Goal: Transaction & Acquisition: Purchase product/service

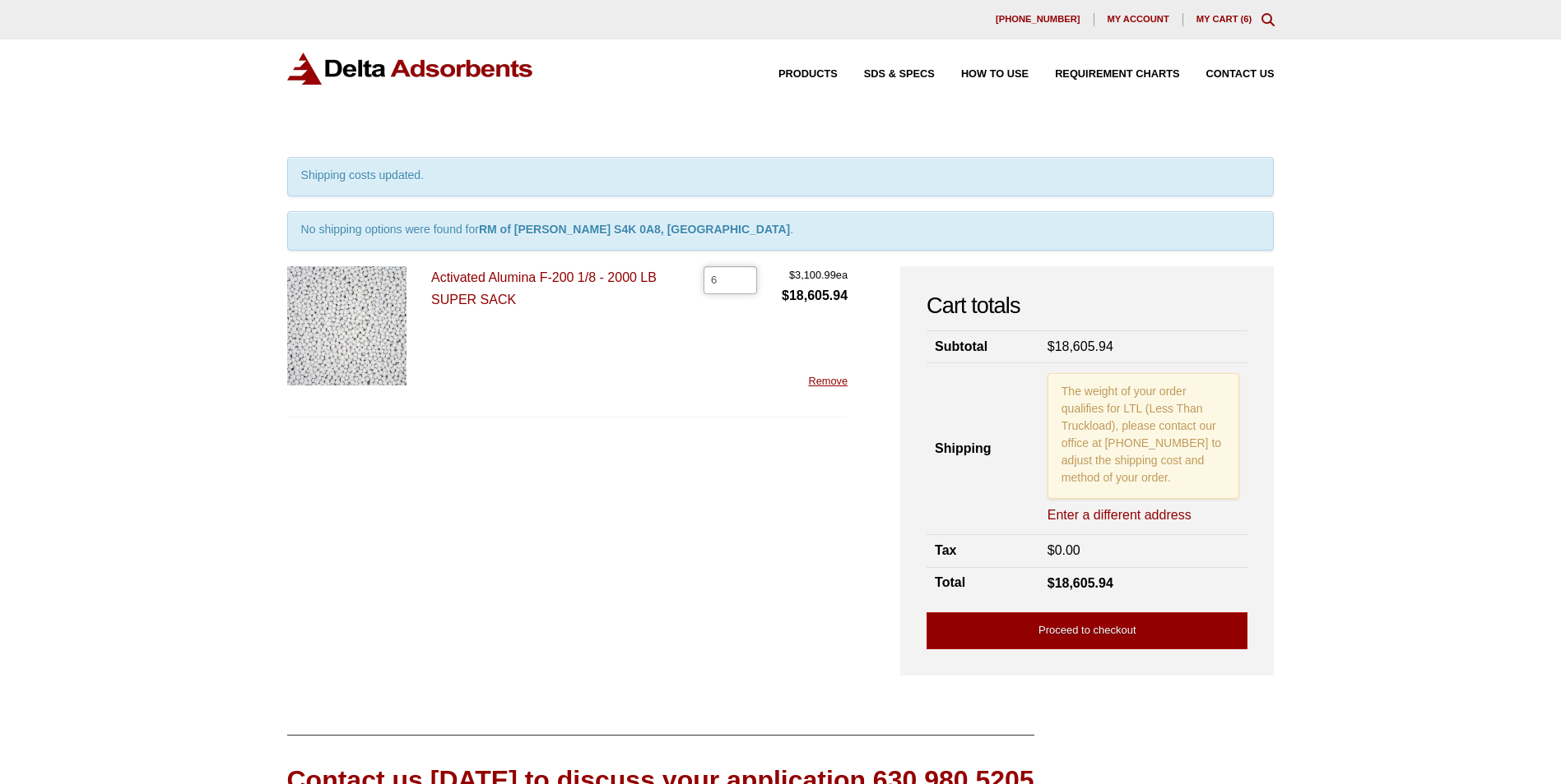
click at [726, 292] on input "6" at bounding box center [730, 280] width 53 height 28
type input "60"
click at [766, 381] on div "Activated Alumina F-200 1/8 - 2000 LB SUPER SACK Activated Alumina F-200 1/8 - …" at bounding box center [568, 341] width 561 height 152
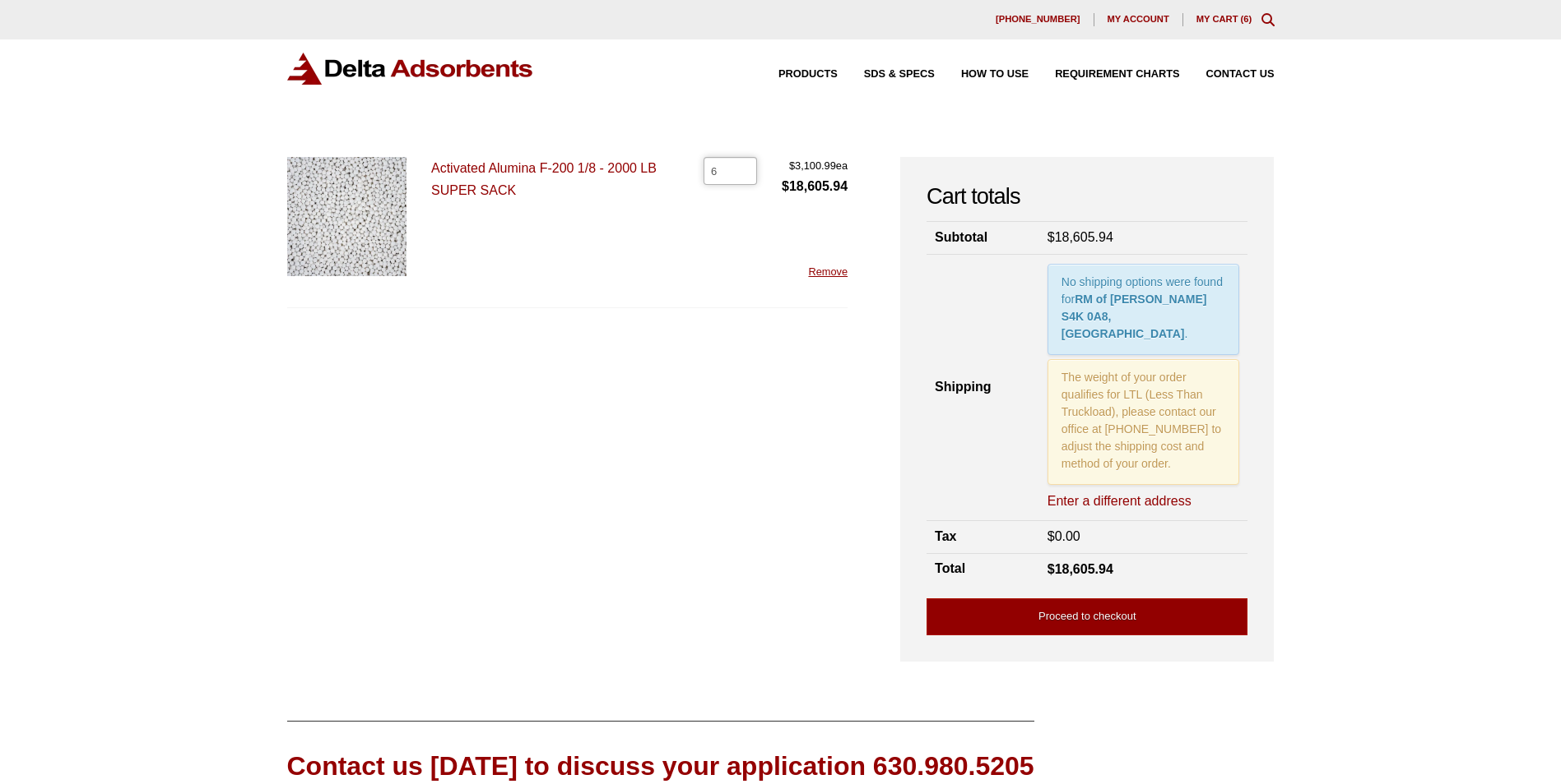
click at [732, 178] on input "6" at bounding box center [730, 171] width 53 height 28
type input "7"
click at [746, 167] on input "7" at bounding box center [730, 171] width 53 height 28
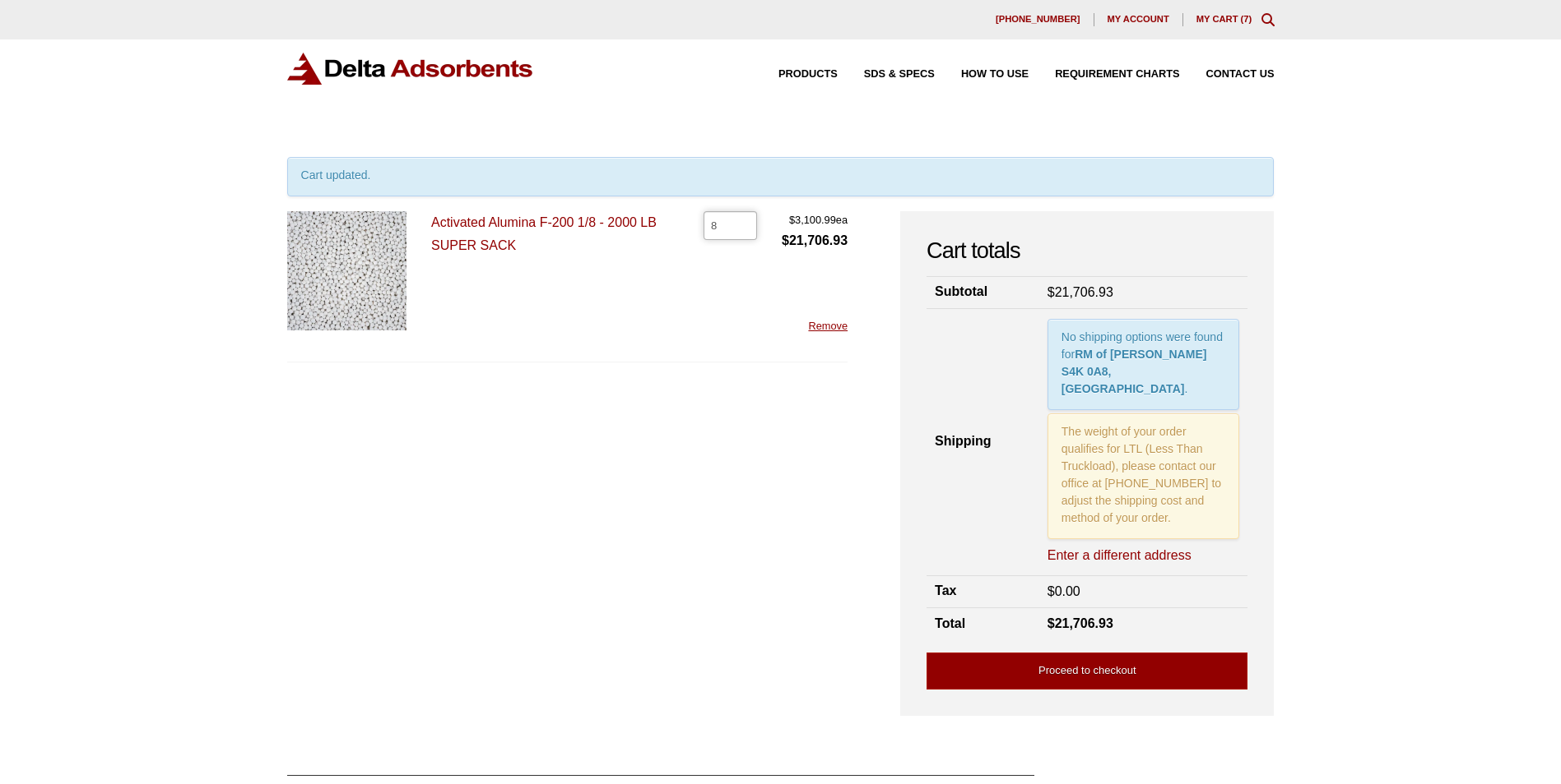
type input "8"
click at [742, 224] on input "8" at bounding box center [730, 225] width 53 height 28
type input "9"
click at [743, 223] on input "9" at bounding box center [730, 225] width 53 height 28
type input "10"
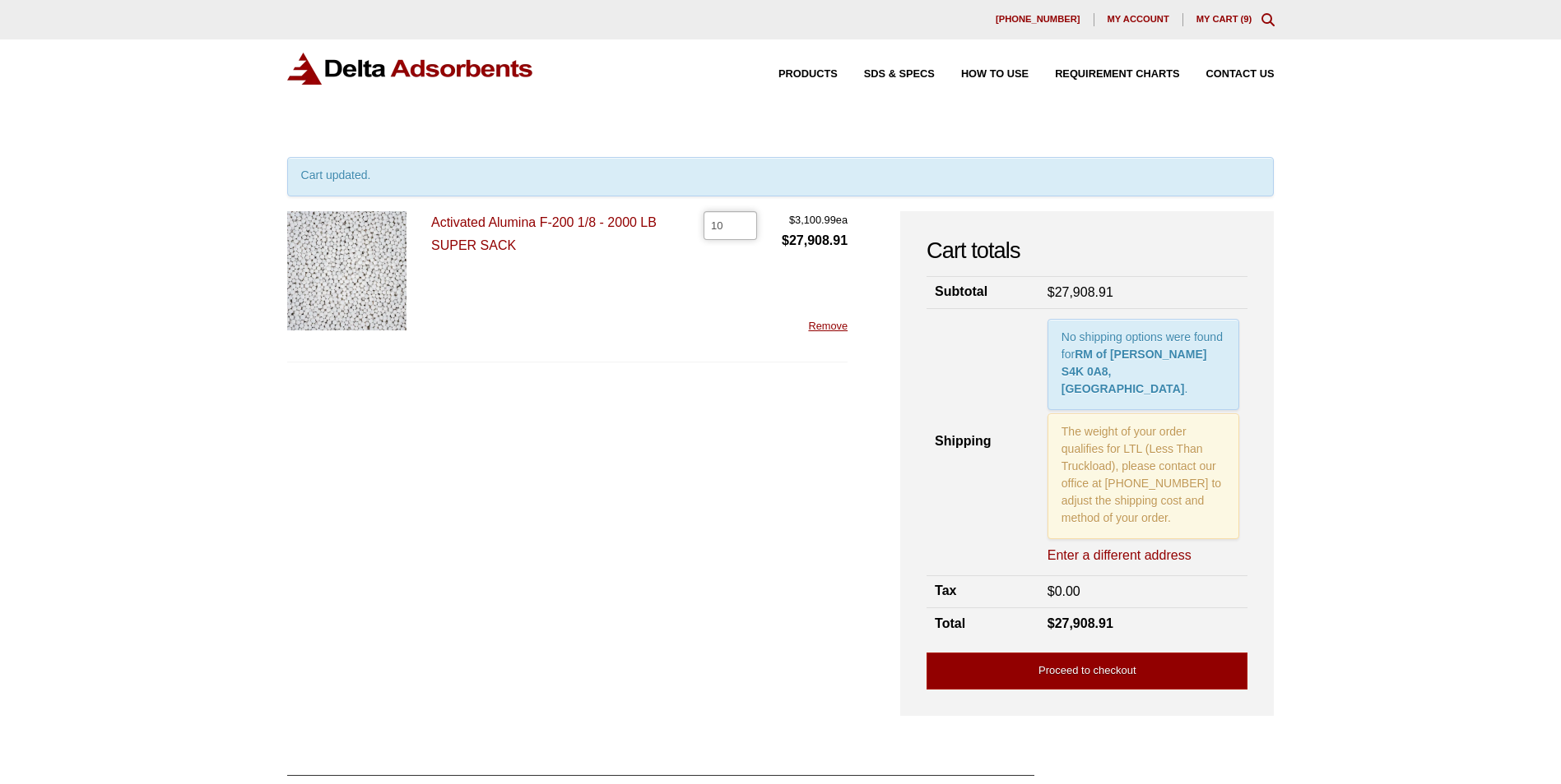
click at [743, 223] on input "10" at bounding box center [730, 225] width 53 height 28
type input "11"
click at [743, 223] on input "11" at bounding box center [730, 225] width 53 height 28
type input "12"
click at [743, 223] on input "12" at bounding box center [730, 225] width 53 height 28
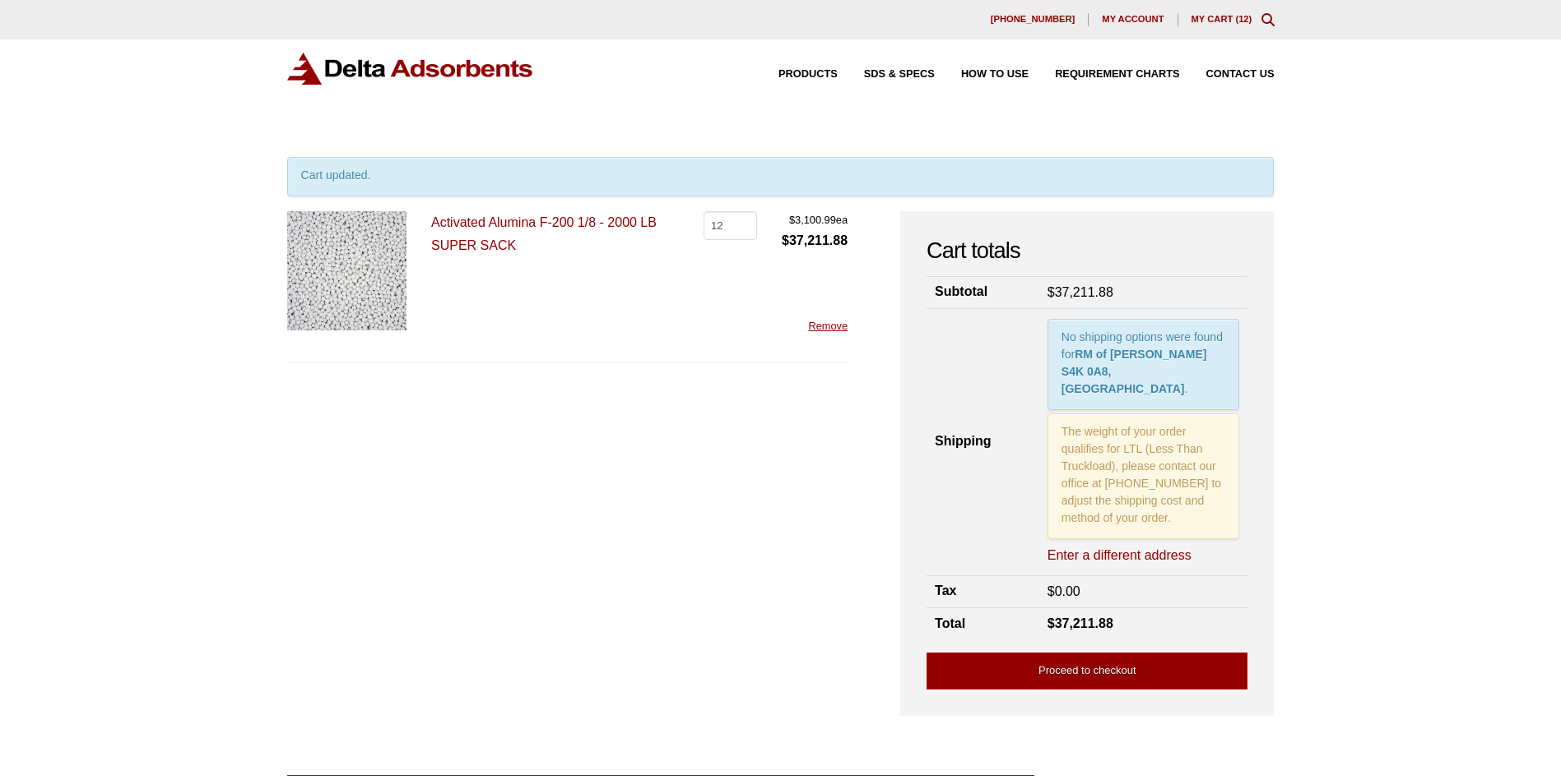
click at [1100, 547] on link "Enter a different address" at bounding box center [1119, 556] width 144 height 18
select select "SK"
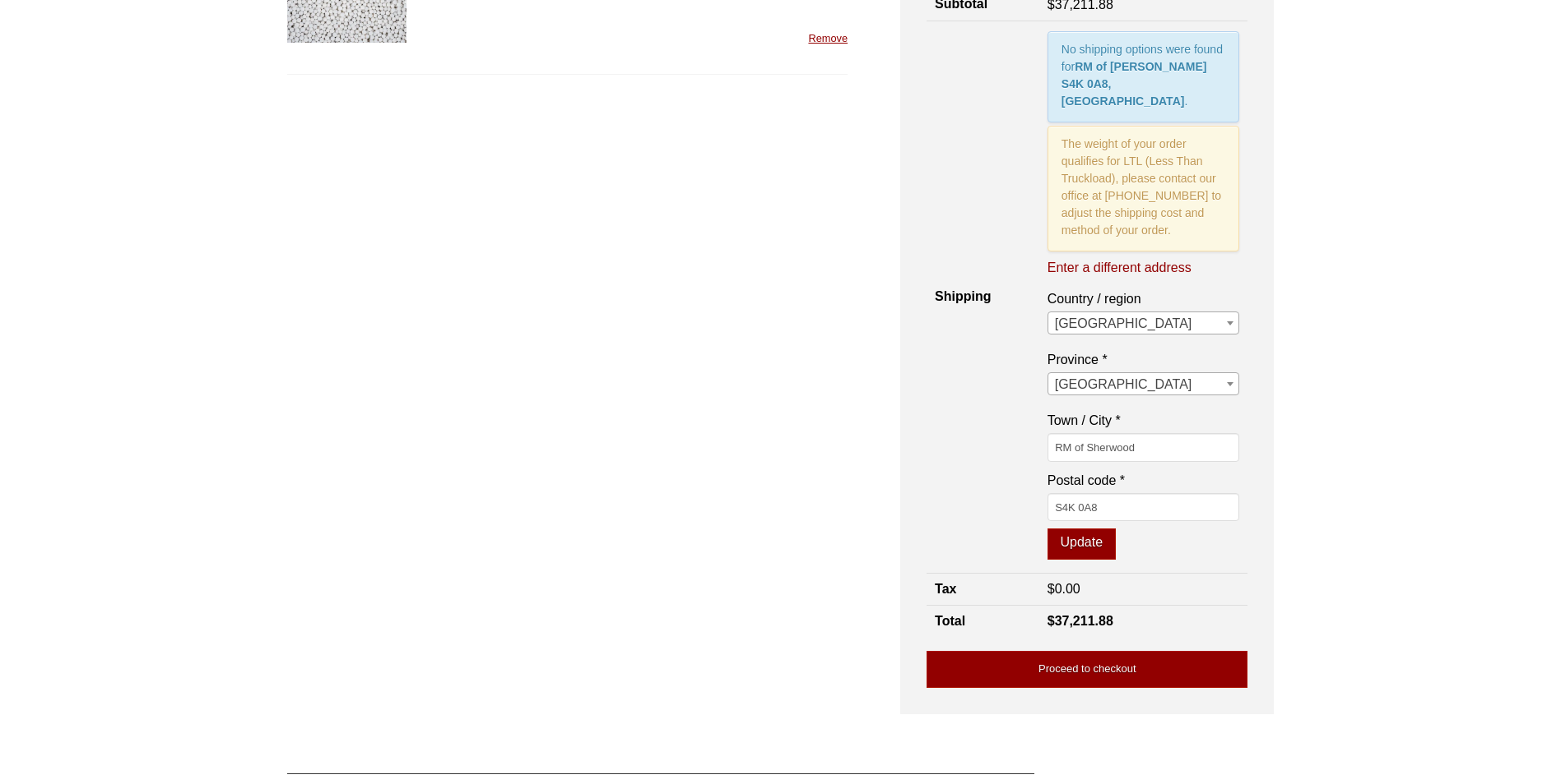
scroll to position [329, 0]
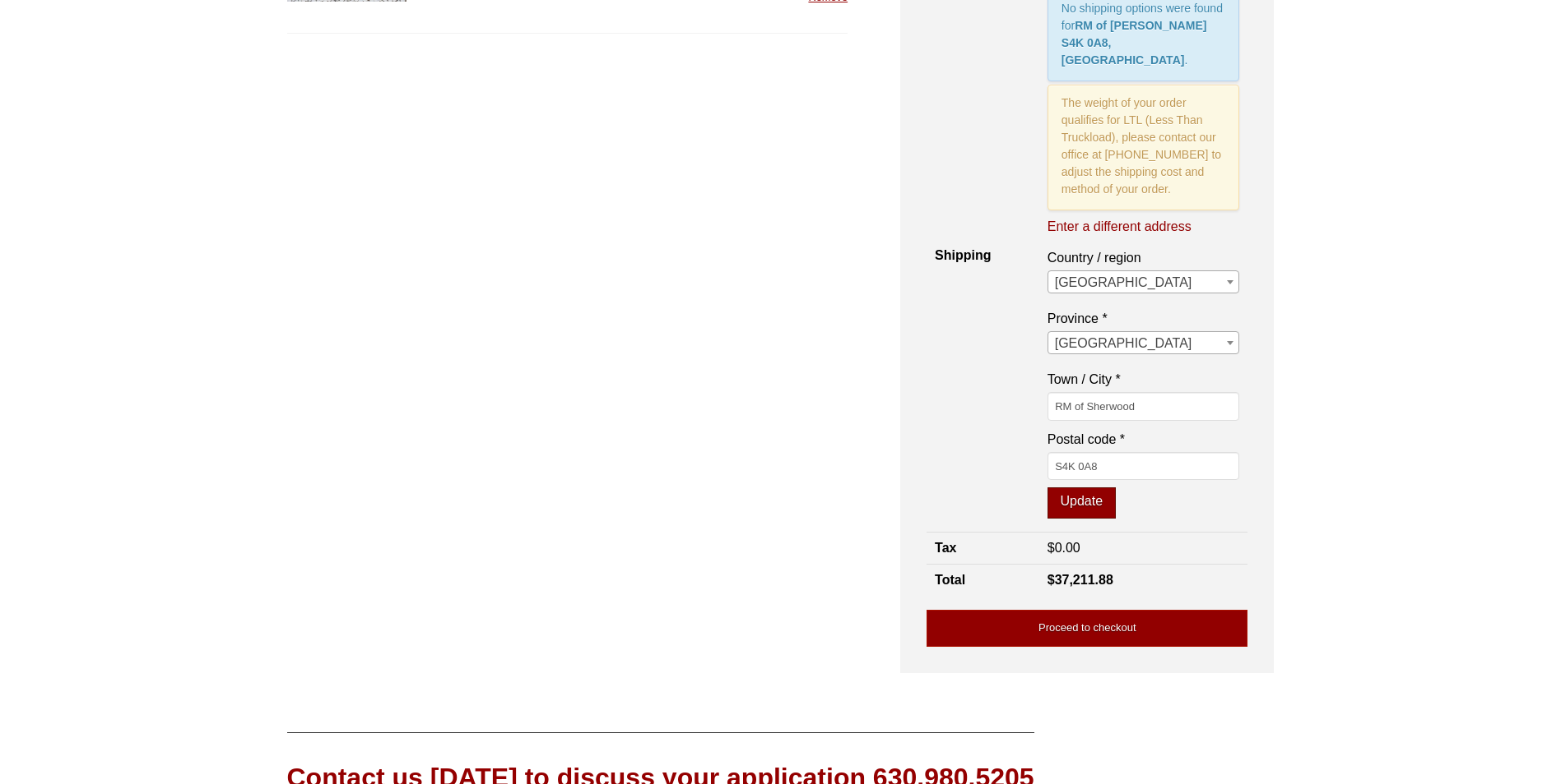
click at [1099, 494] on button "Update" at bounding box center [1081, 503] width 68 height 31
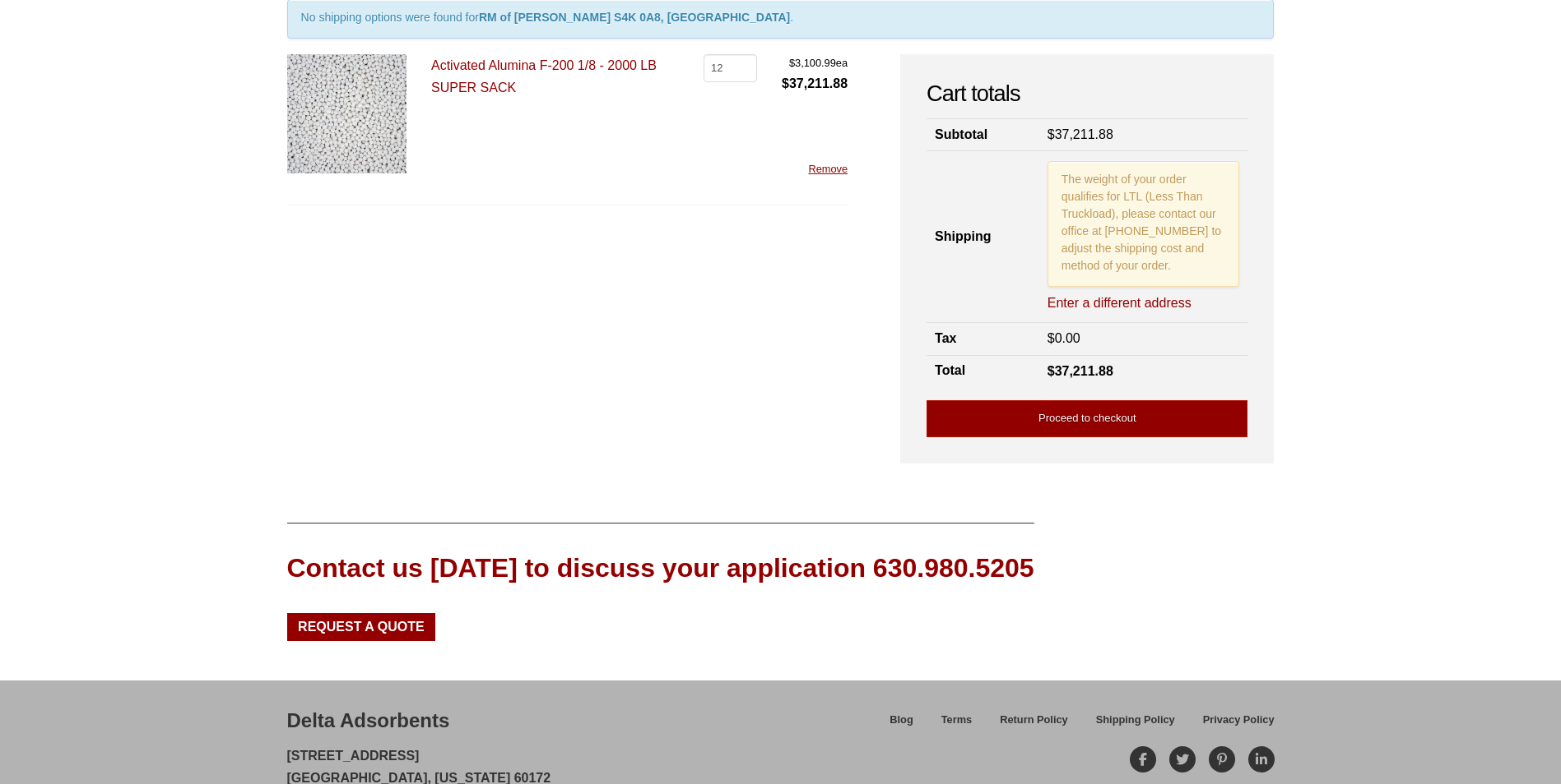
scroll to position [123, 0]
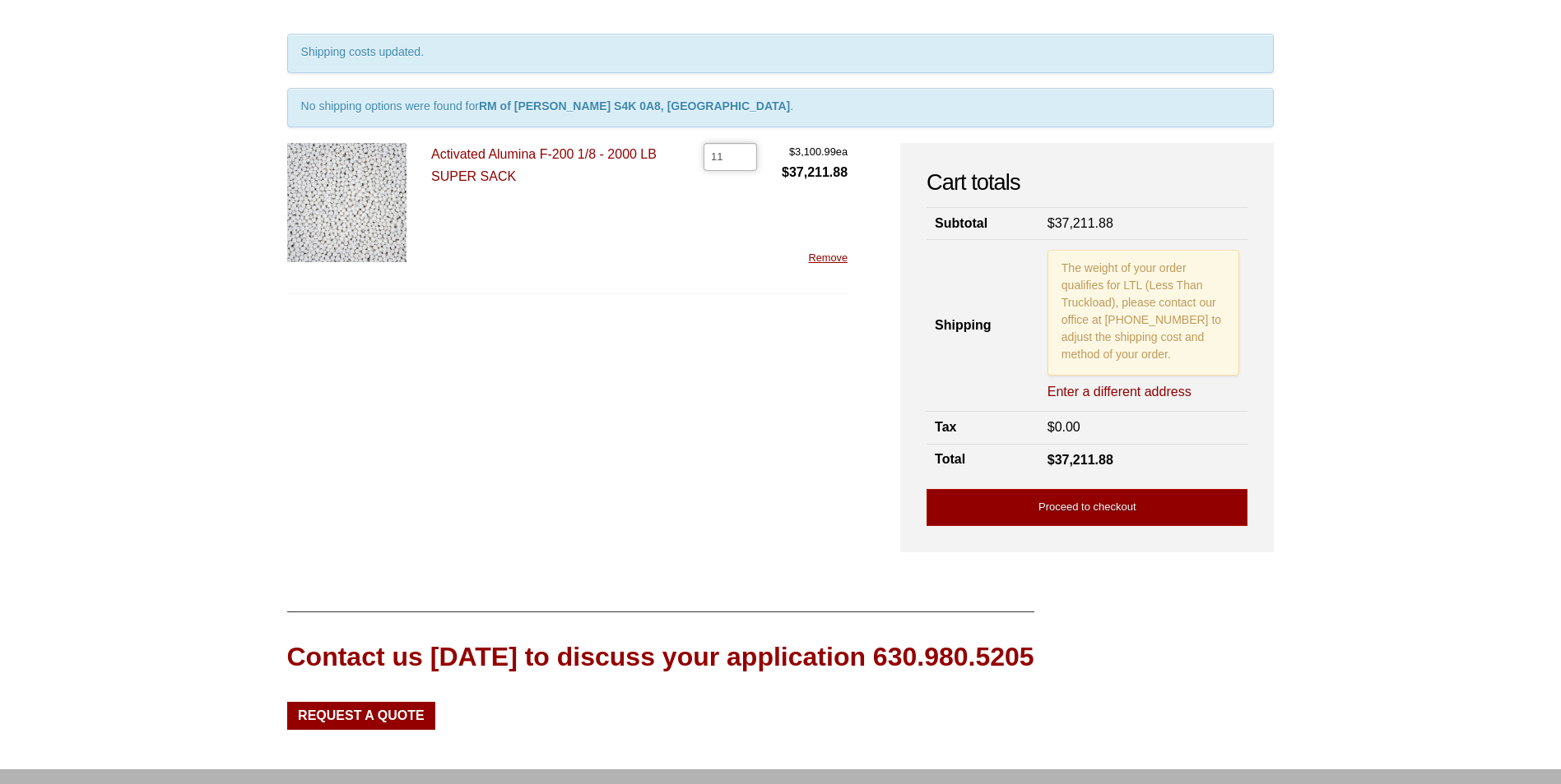
click at [743, 159] on input "11" at bounding box center [730, 157] width 53 height 28
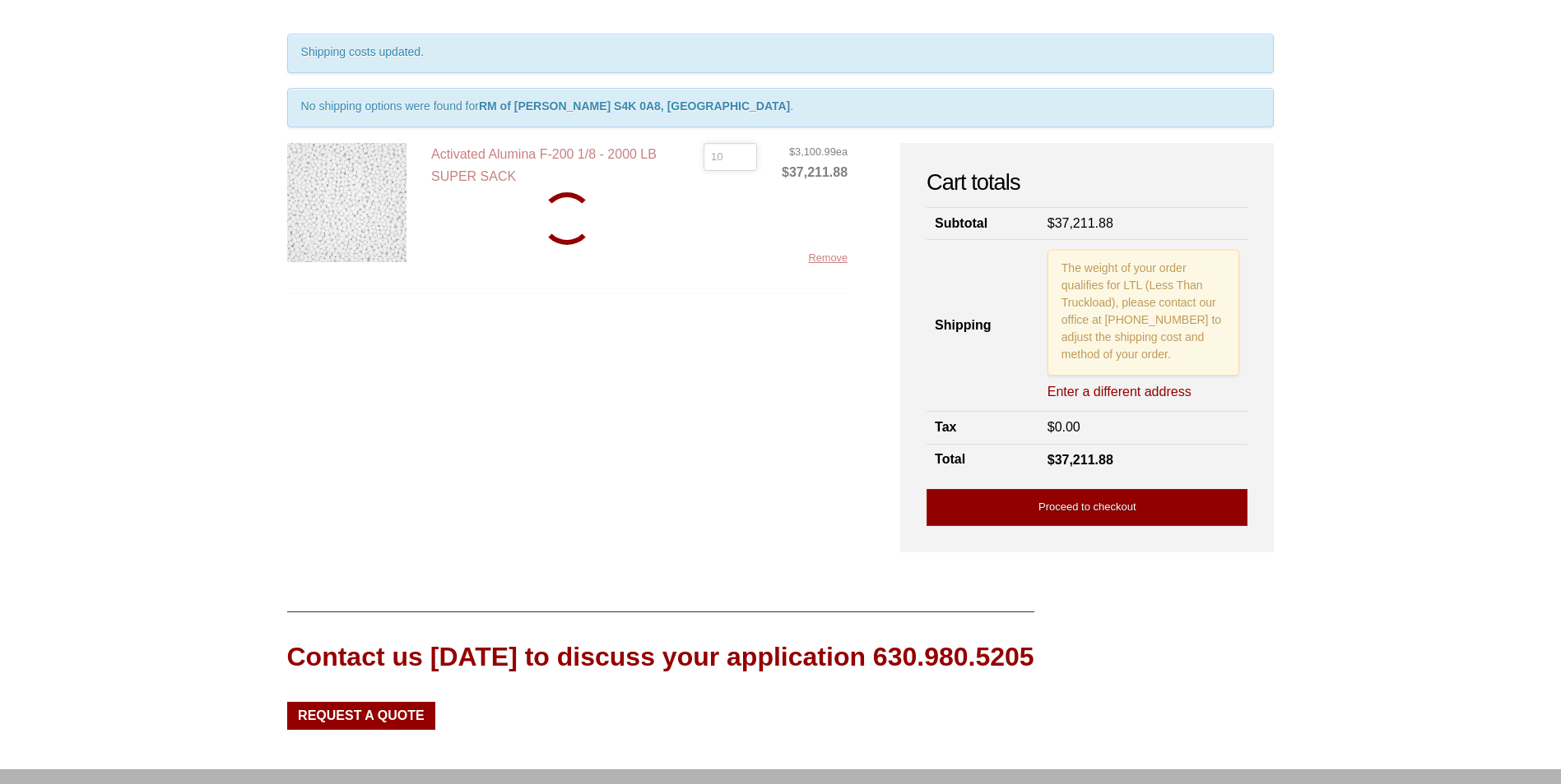
click at [743, 159] on input "10" at bounding box center [730, 157] width 53 height 28
click at [743, 159] on input "9" at bounding box center [730, 157] width 53 height 28
click at [743, 159] on input "8" at bounding box center [730, 157] width 53 height 28
click at [743, 159] on input "7" at bounding box center [730, 157] width 53 height 28
click at [743, 159] on input "5" at bounding box center [730, 157] width 53 height 28
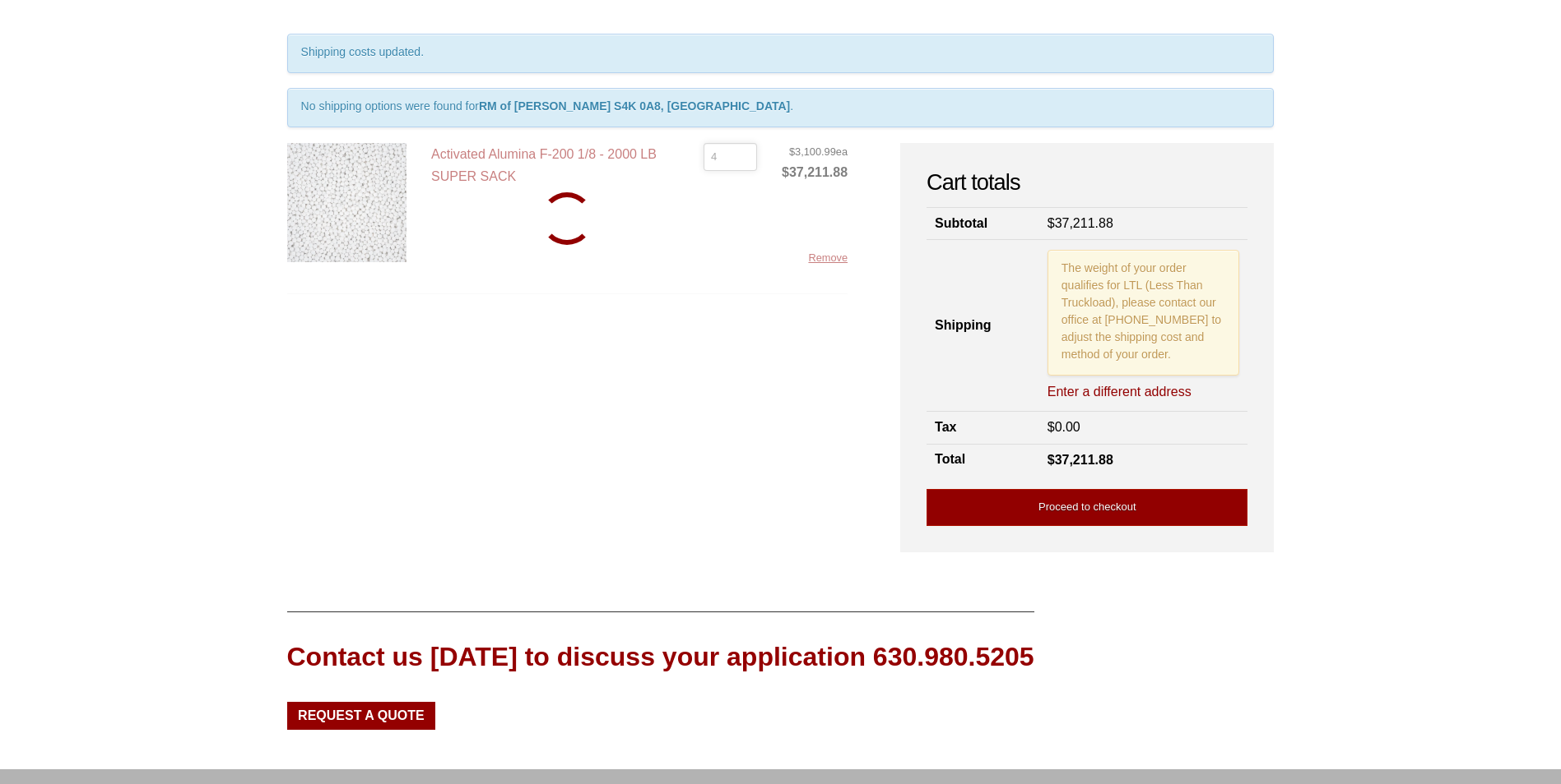
click at [743, 159] on input "4" at bounding box center [730, 157] width 53 height 28
click at [743, 159] on input "3" at bounding box center [730, 157] width 53 height 28
click at [743, 159] on input "2" at bounding box center [730, 157] width 53 height 28
type input "1"
click at [743, 159] on input "1" at bounding box center [730, 157] width 53 height 28
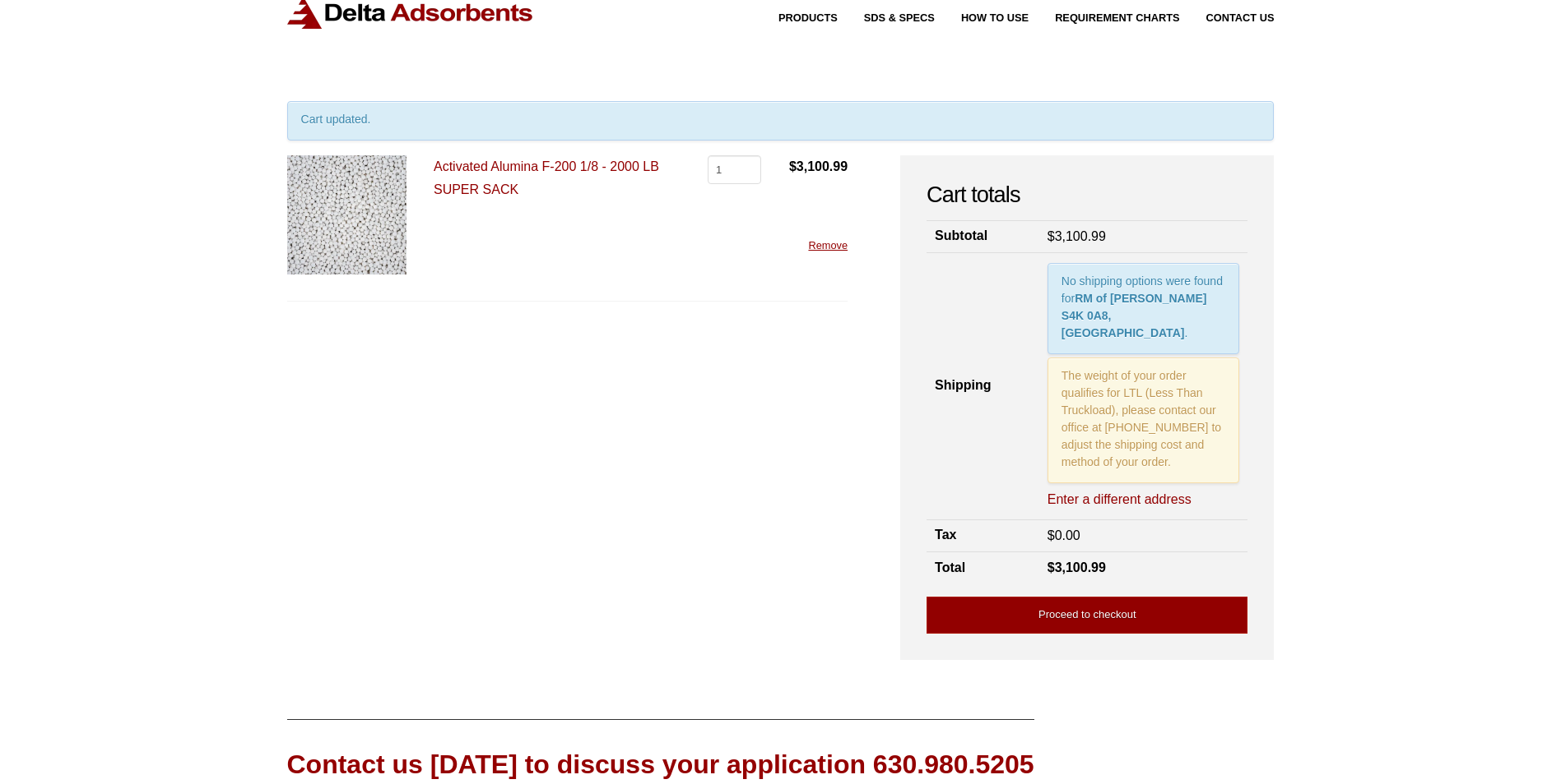
scroll to position [82, 0]
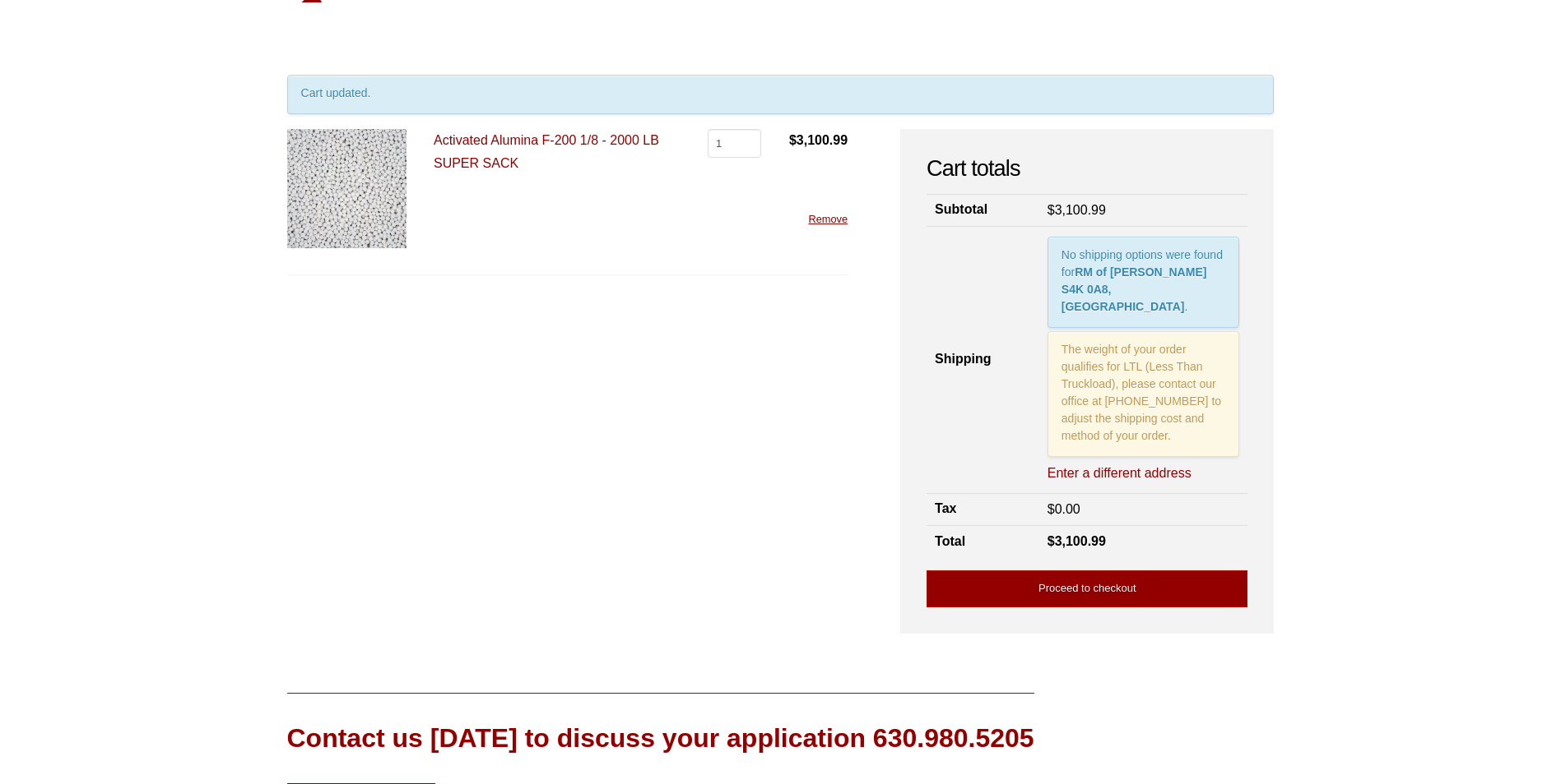
click at [1063, 465] on link "Enter a different address" at bounding box center [1119, 474] width 144 height 18
select select "SK"
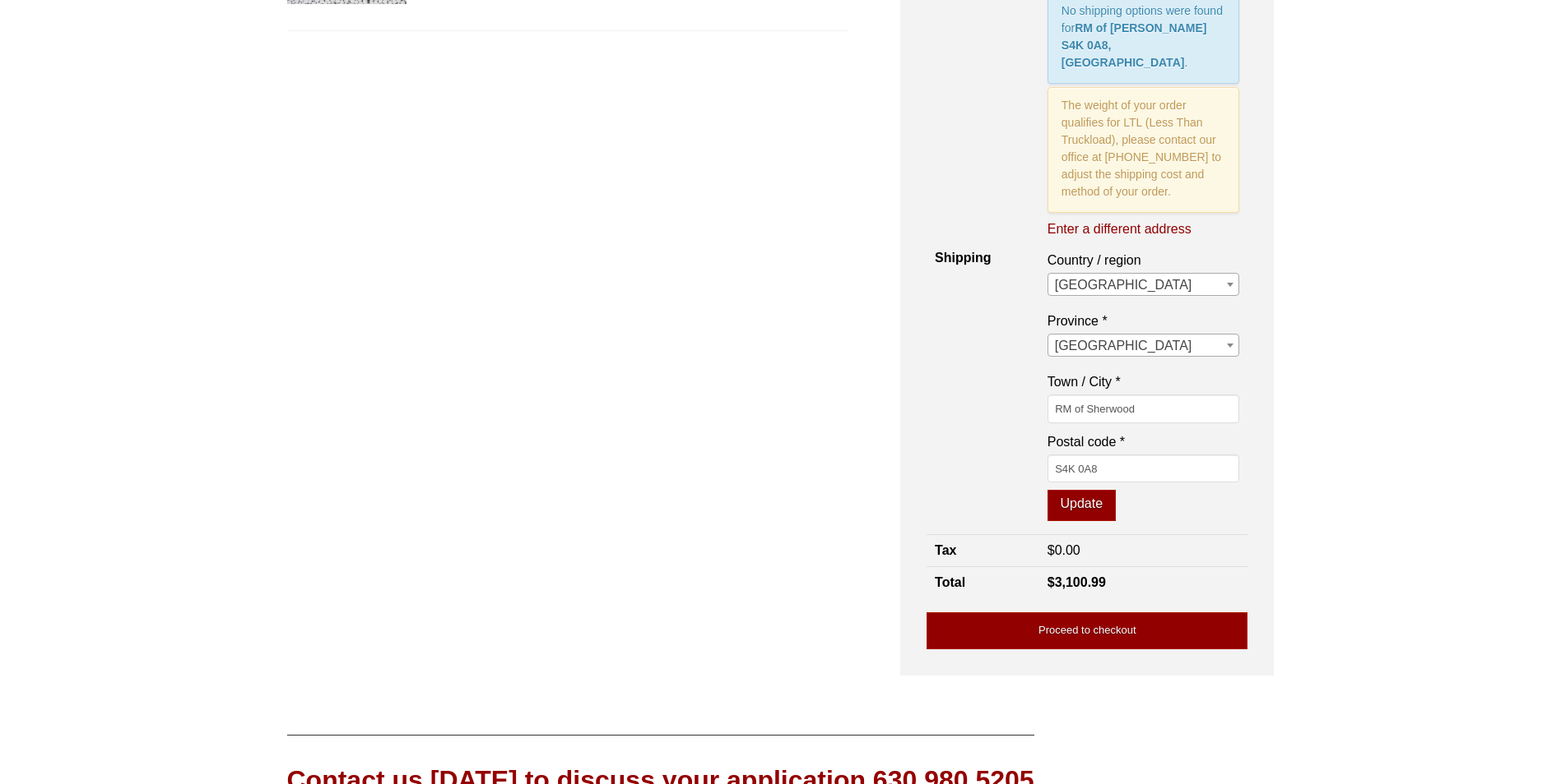
scroll to position [329, 0]
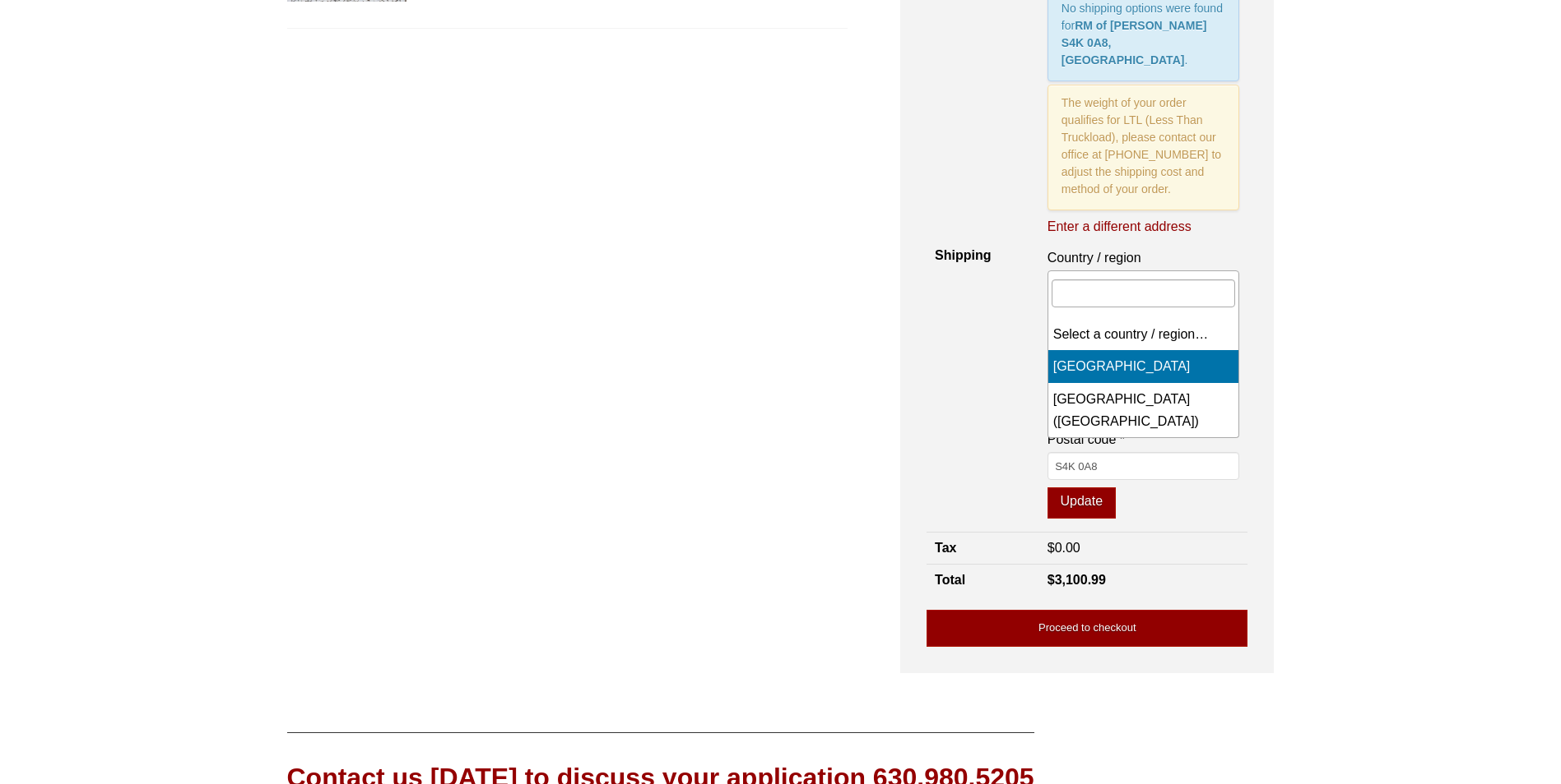
click at [1234, 280] on b at bounding box center [1229, 282] width 6 height 4
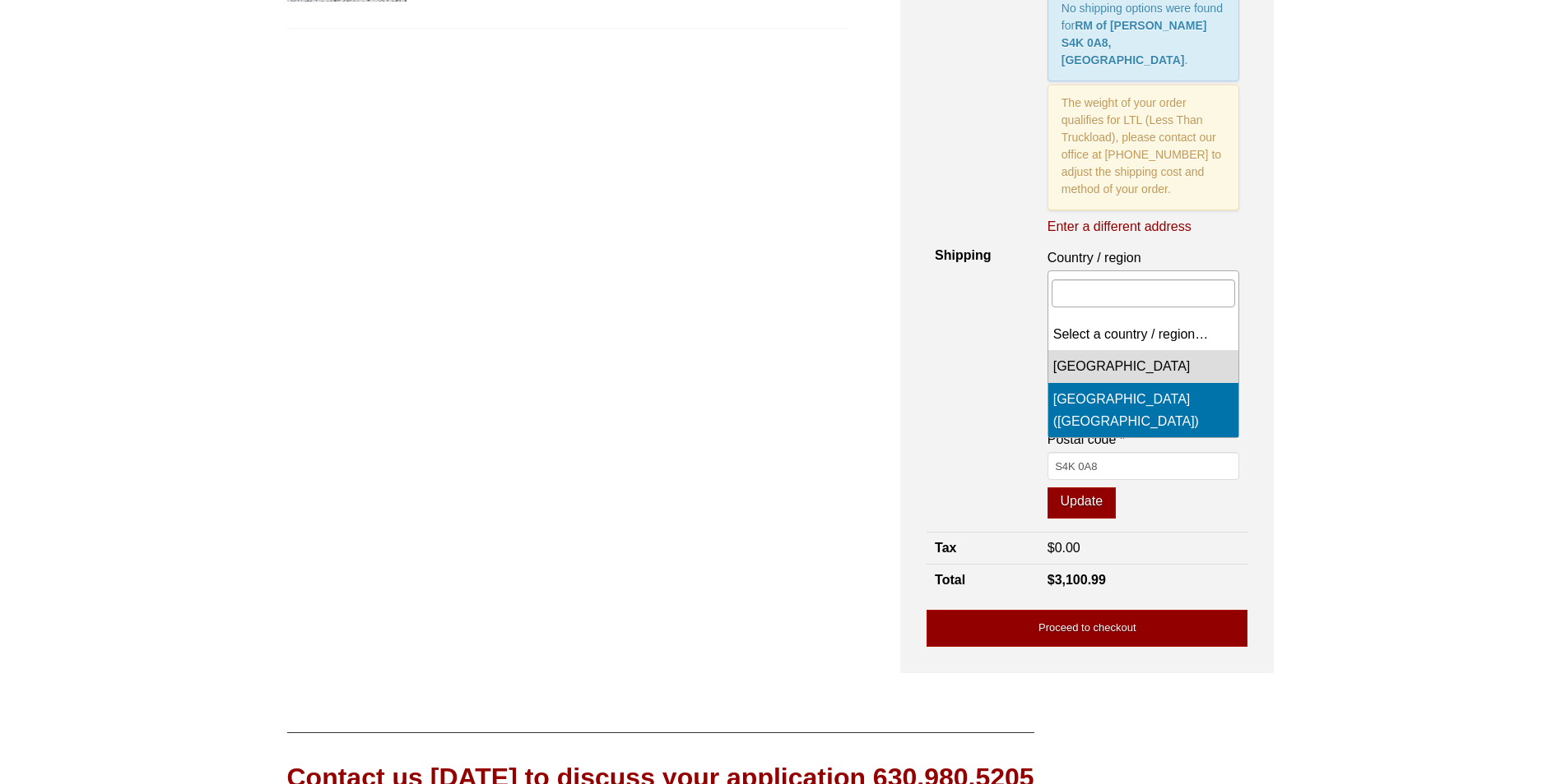
select select "US"
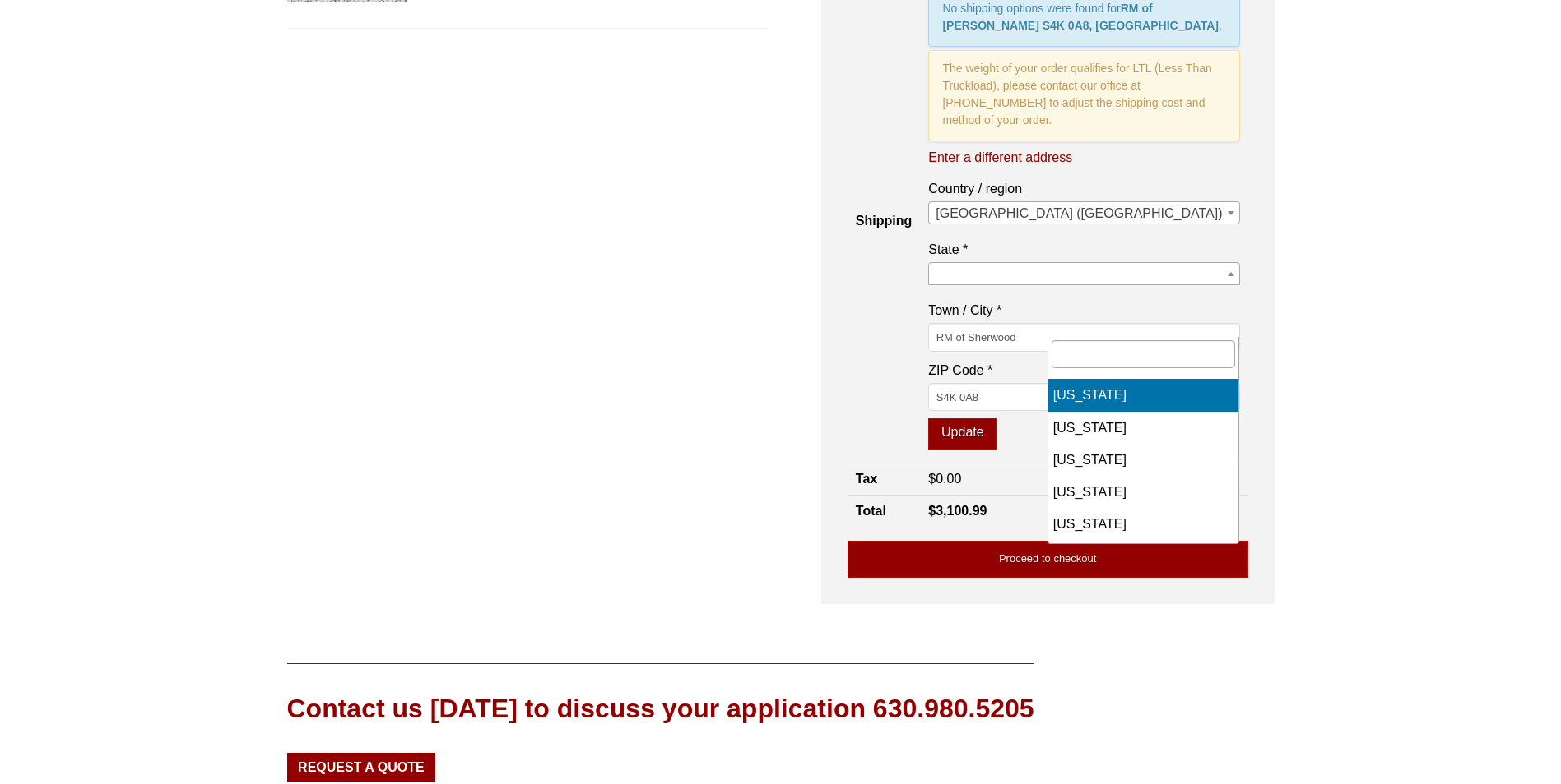
click at [1076, 286] on span at bounding box center [1084, 274] width 311 height 23
click at [1233, 285] on span at bounding box center [1231, 274] width 17 height 21
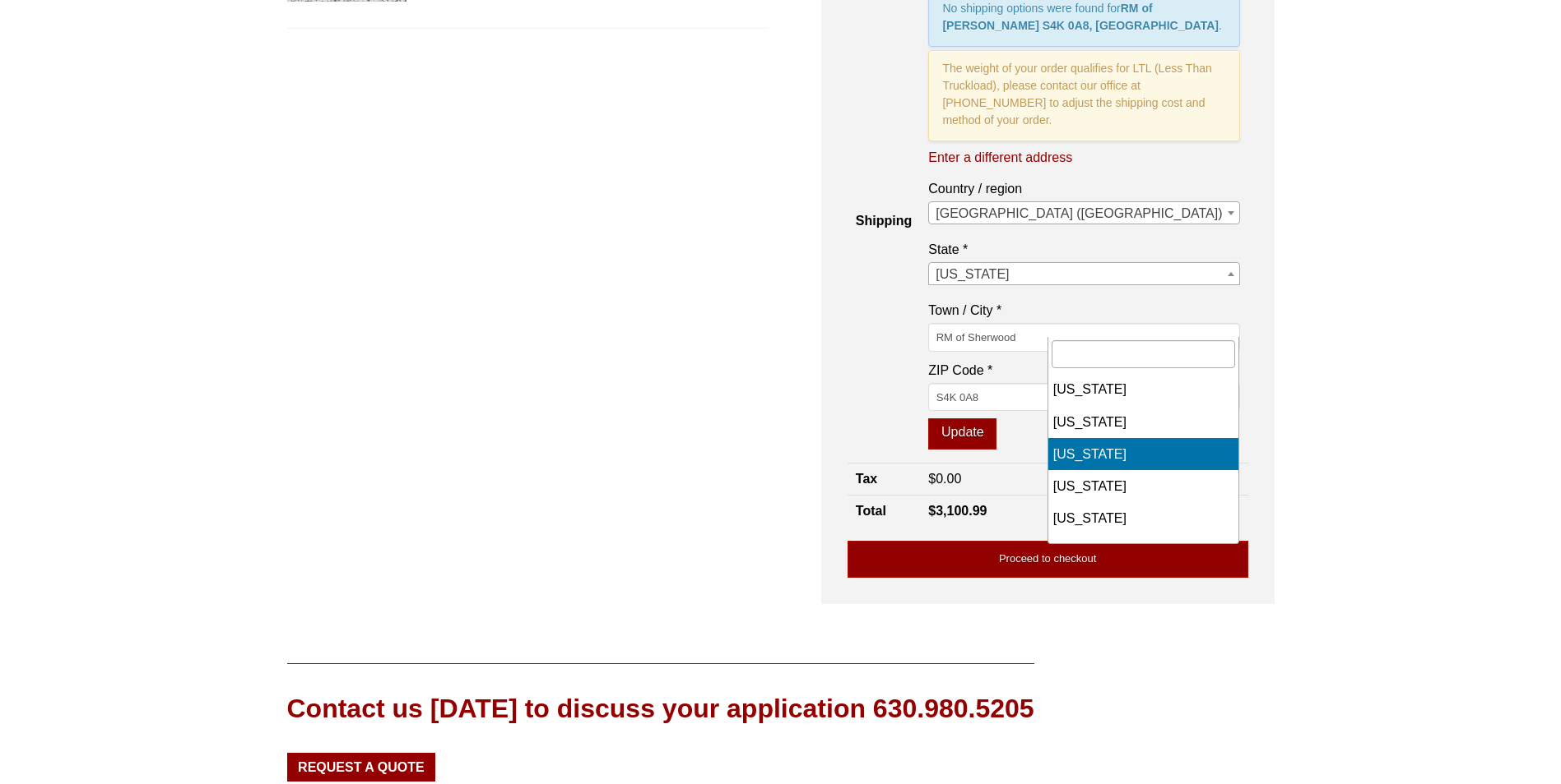
scroll to position [817, 0]
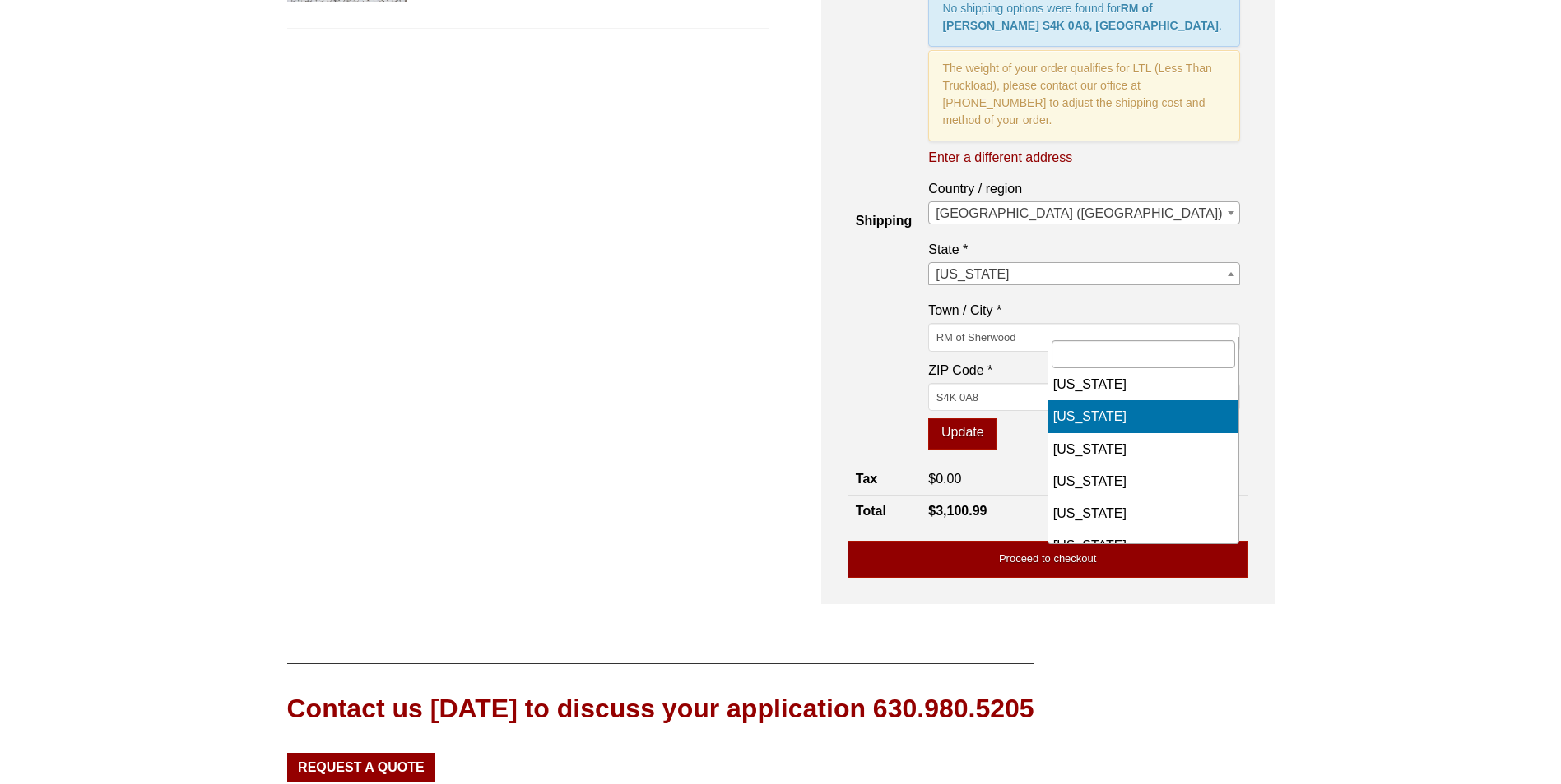
select select "MT"
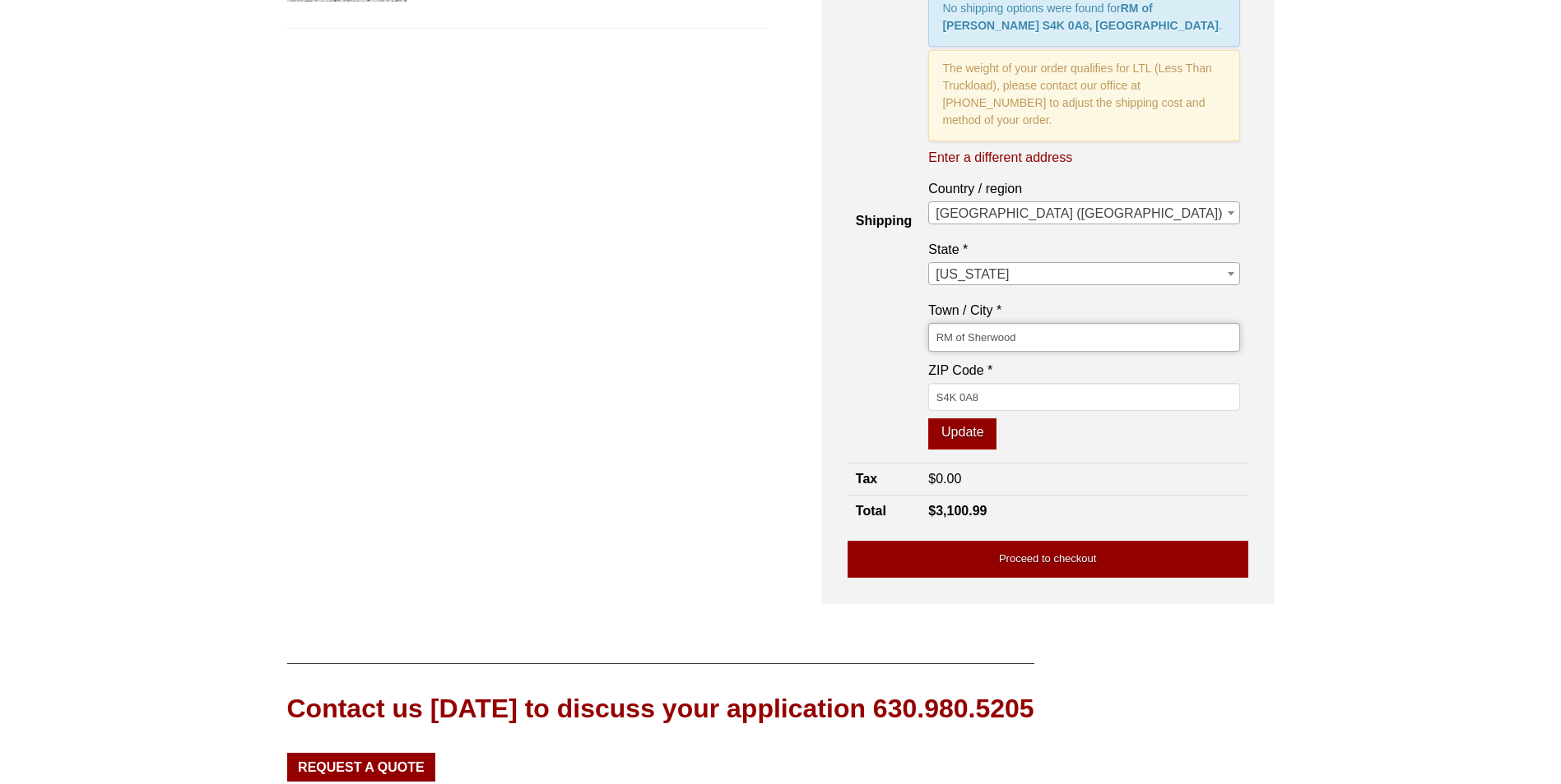
click at [1211, 351] on input "RM of Sherwood" at bounding box center [1084, 337] width 311 height 28
type input "R"
click at [1089, 412] on input "S4K 0A8" at bounding box center [1084, 397] width 311 height 28
type input "S"
click at [1099, 351] on input "Town / City *" at bounding box center [1084, 337] width 311 height 28
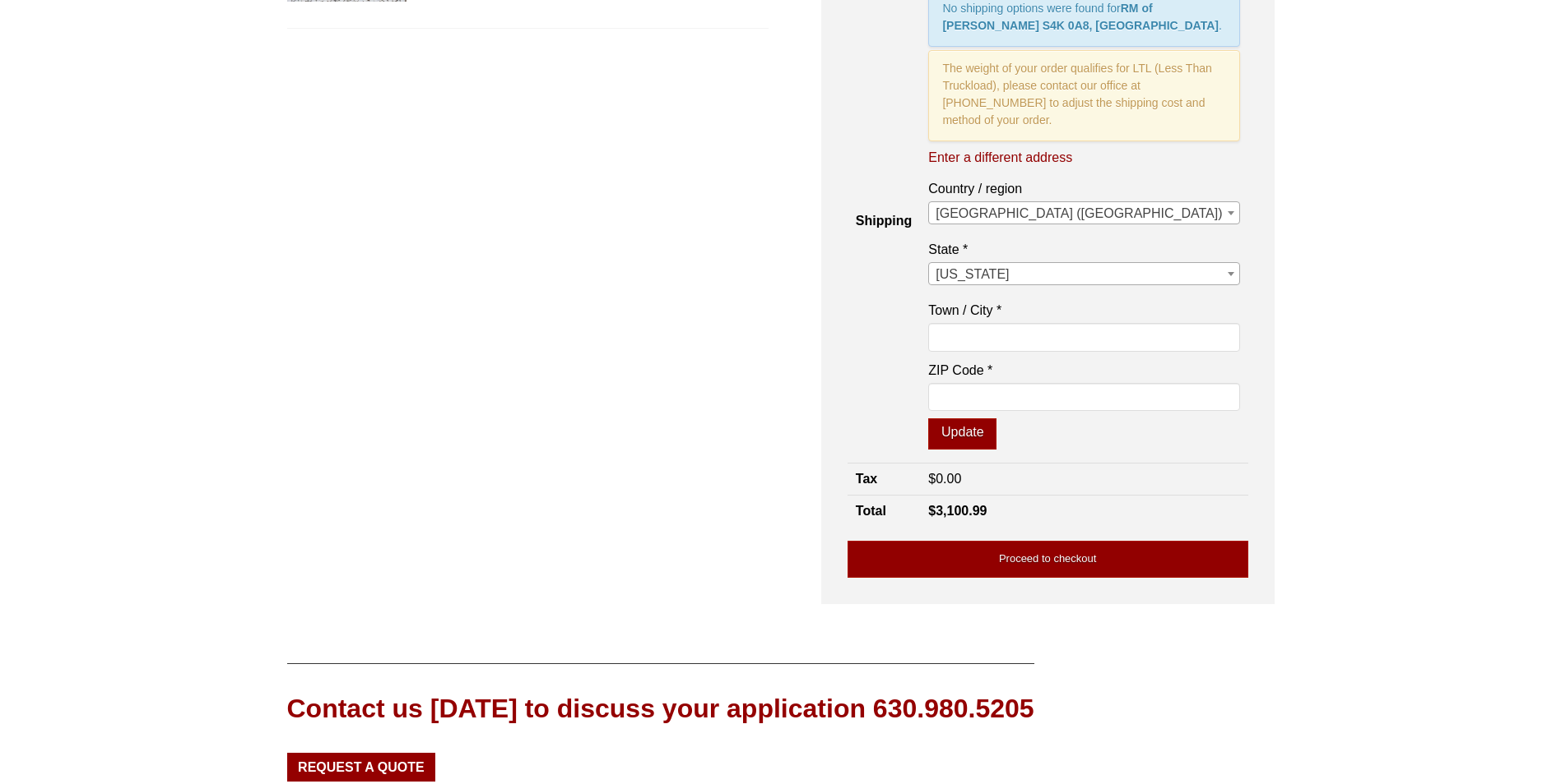
click at [920, 381] on th "Shipping" at bounding box center [884, 222] width 73 height 483
click at [1072, 351] on input "Town / City *" at bounding box center [1084, 337] width 311 height 28
type input "butte"
click at [928, 419] on button "Update" at bounding box center [962, 434] width 68 height 31
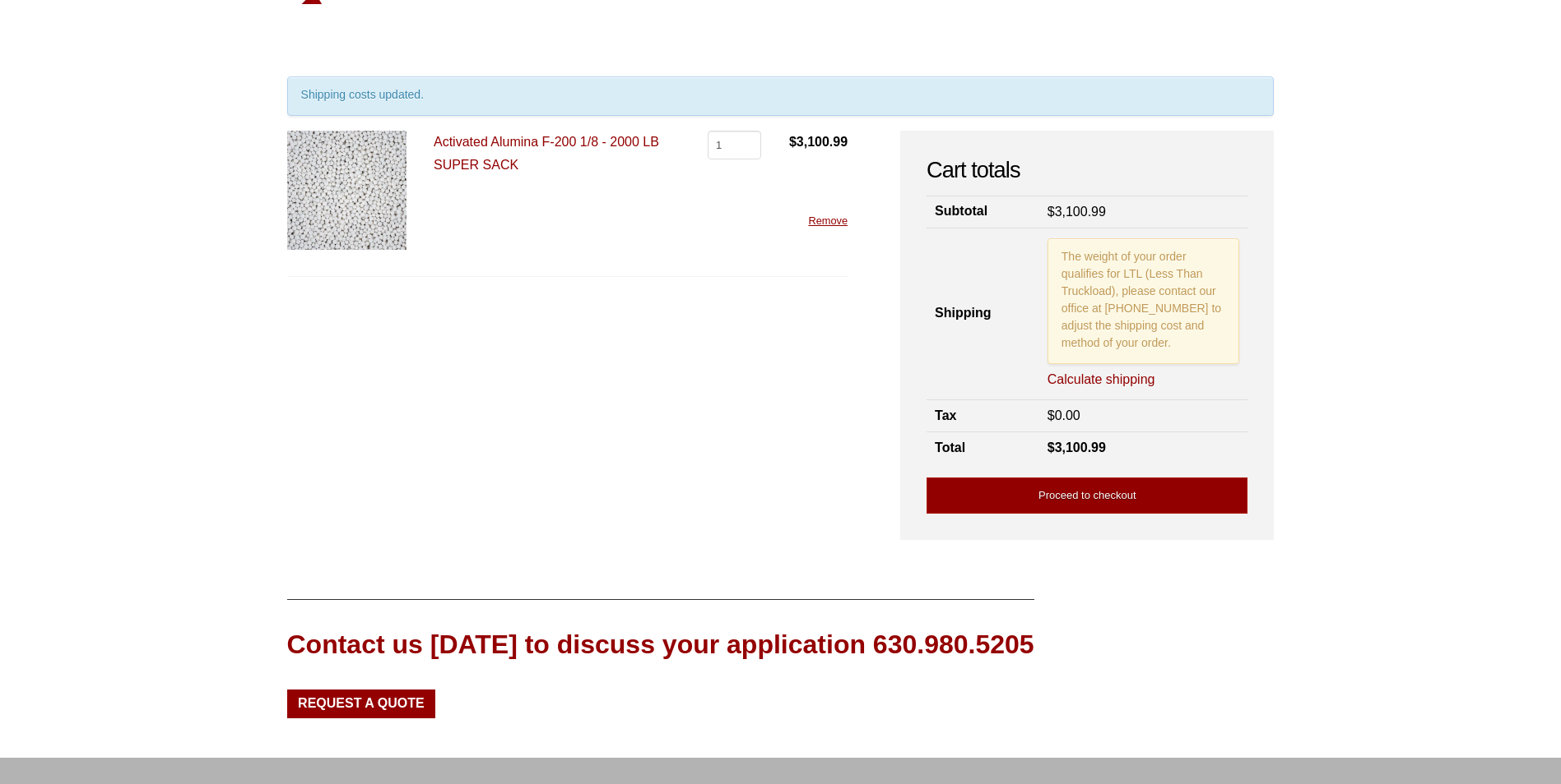
scroll to position [69, 0]
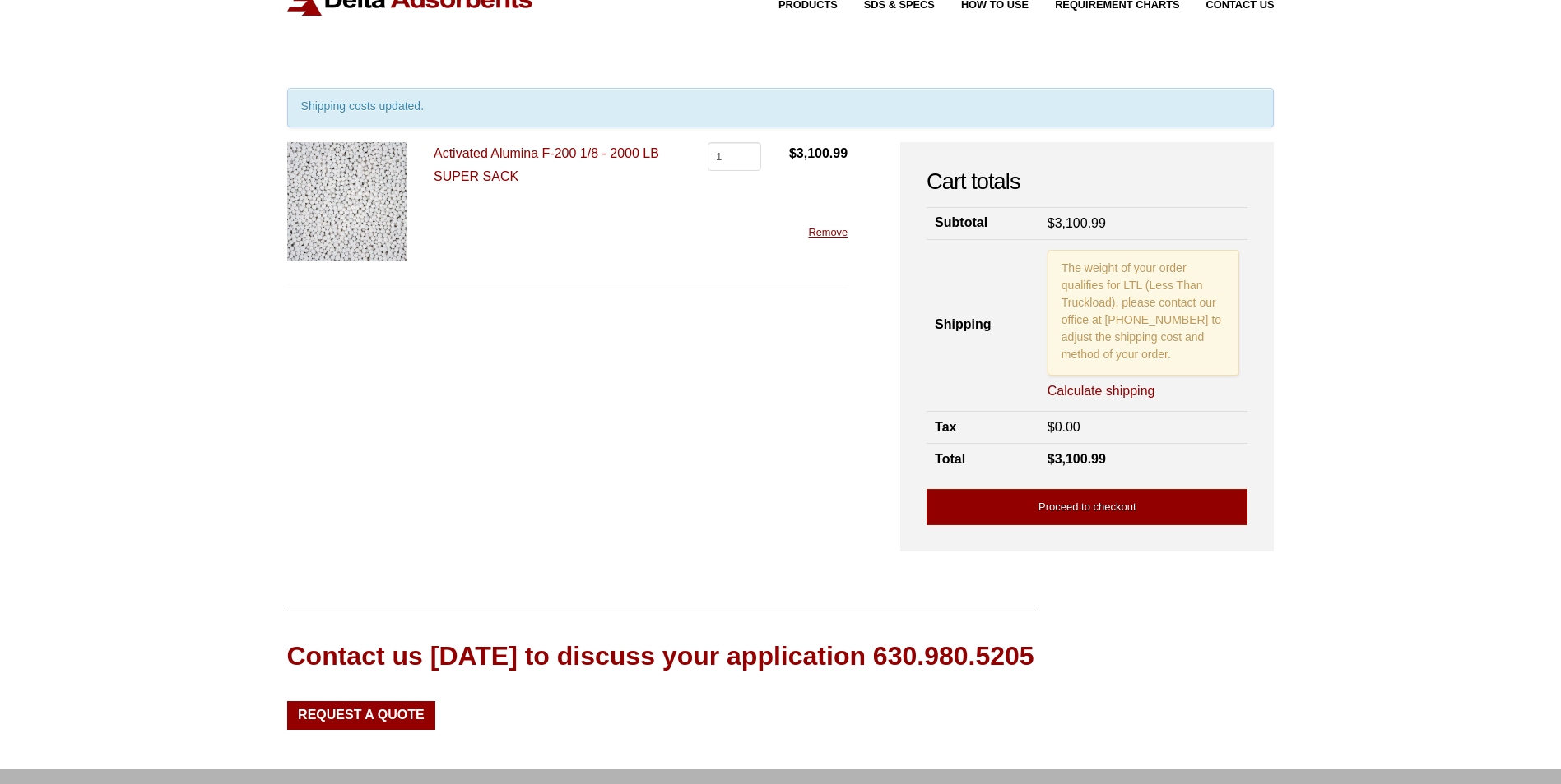
click at [1114, 388] on link "Calculate shipping" at bounding box center [1100, 391] width 107 height 18
select select "MT"
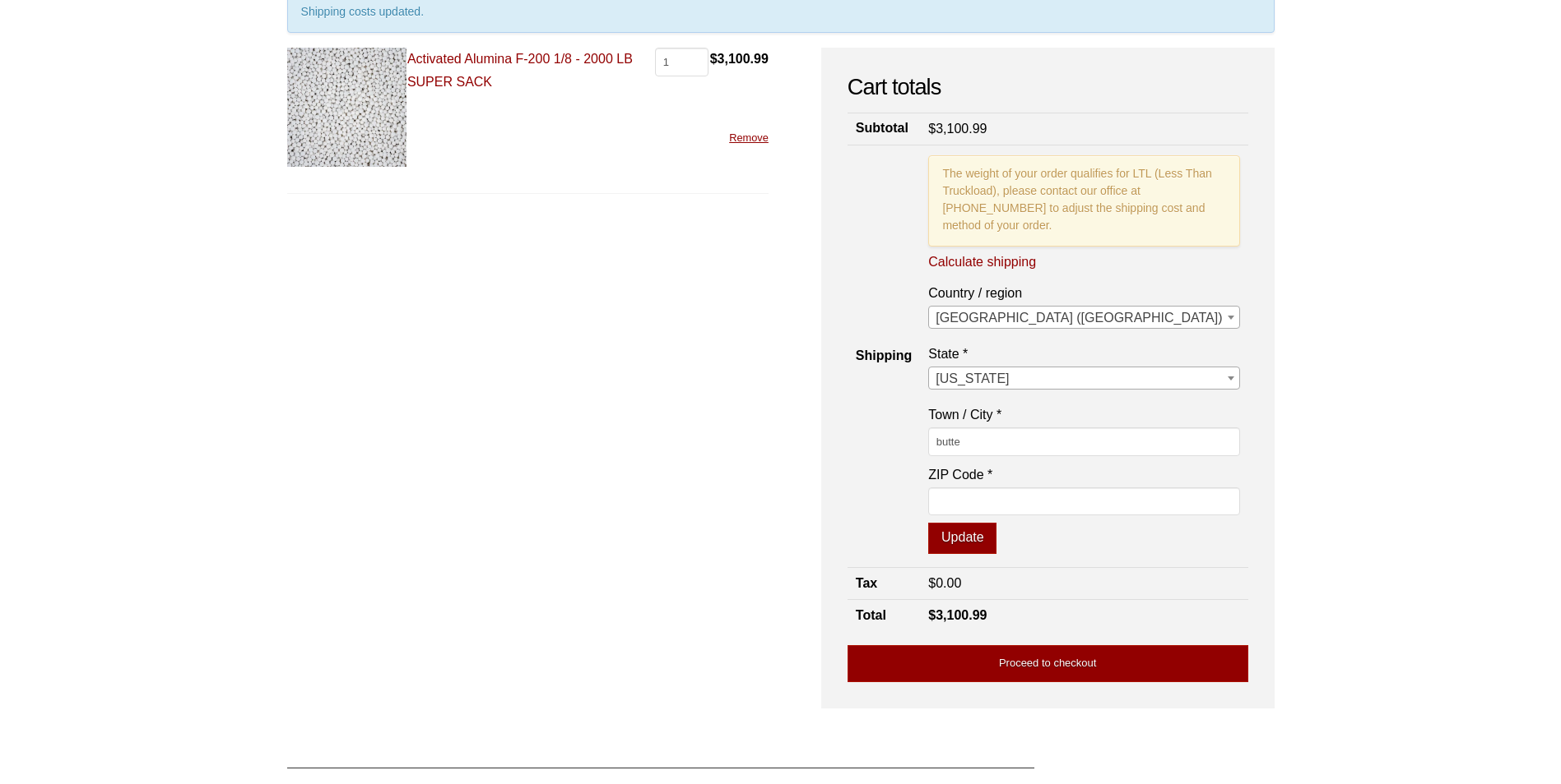
scroll to position [0, 0]
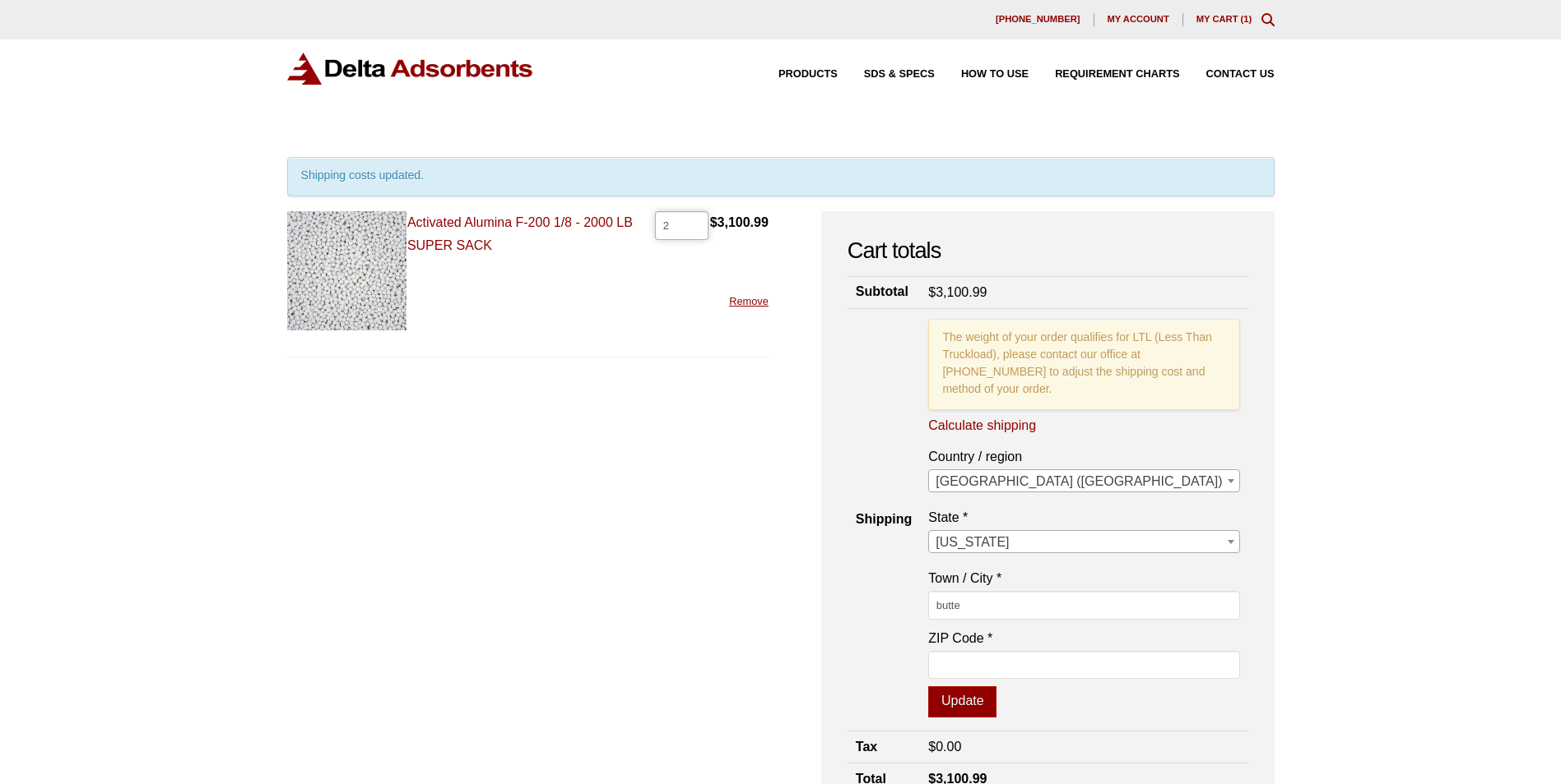
click at [708, 223] on input "2" at bounding box center [682, 225] width 53 height 28
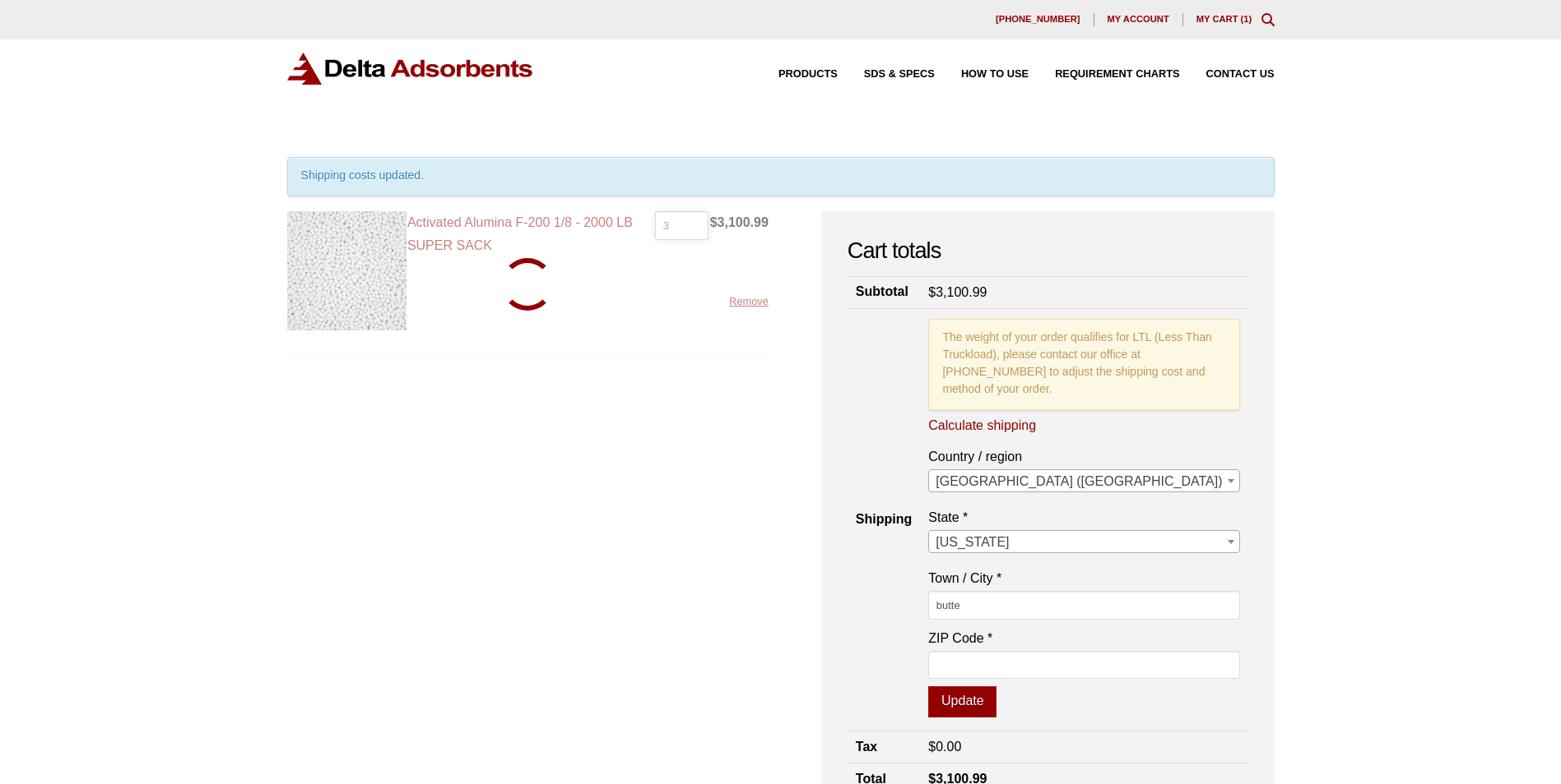
click at [708, 223] on input "3" at bounding box center [682, 225] width 53 height 28
type input "4"
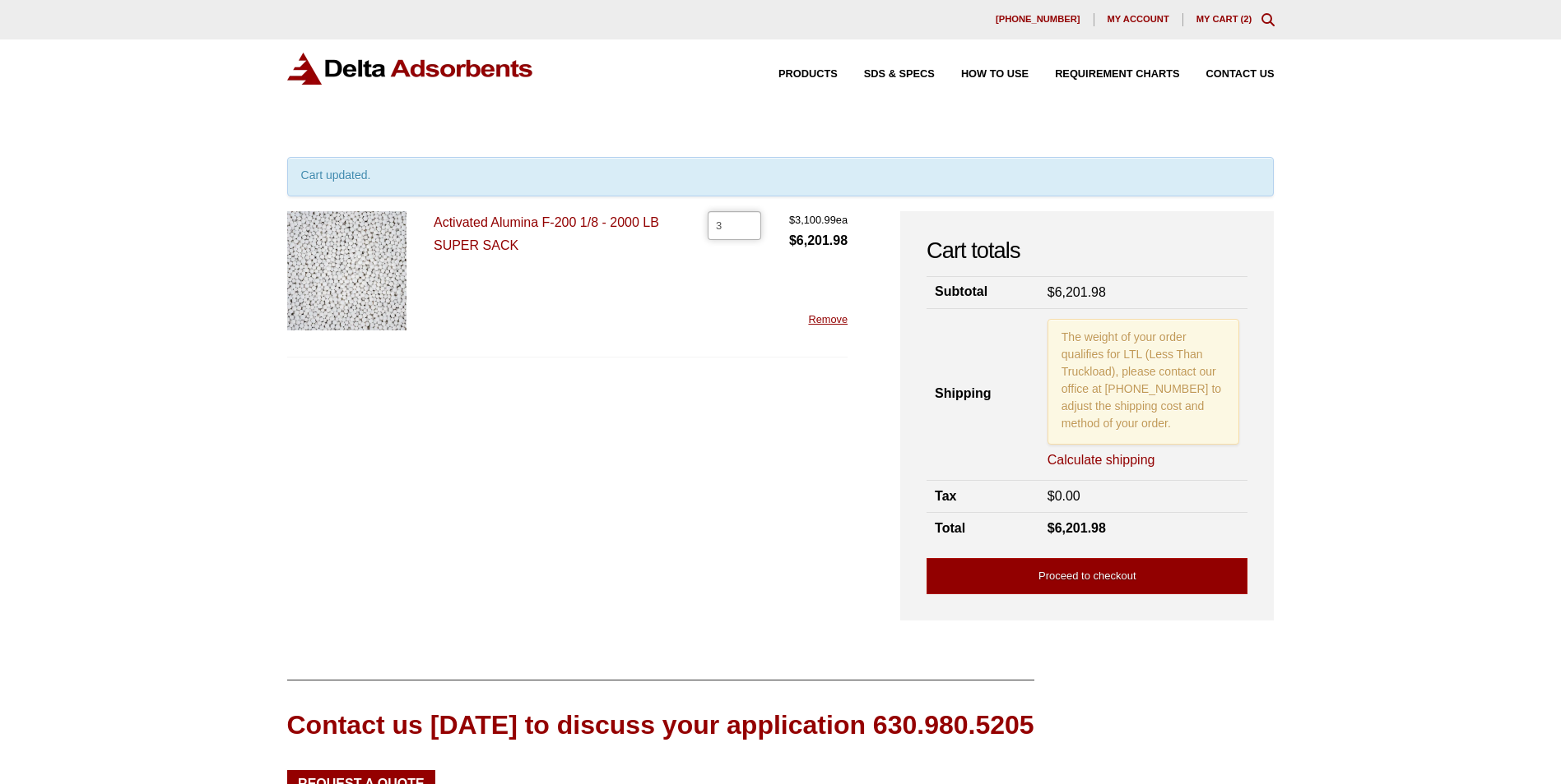
type input "3"
click at [748, 223] on input "3" at bounding box center [734, 225] width 53 height 28
type input "4"
click at [747, 223] on input "4" at bounding box center [734, 225] width 53 height 28
type input "5"
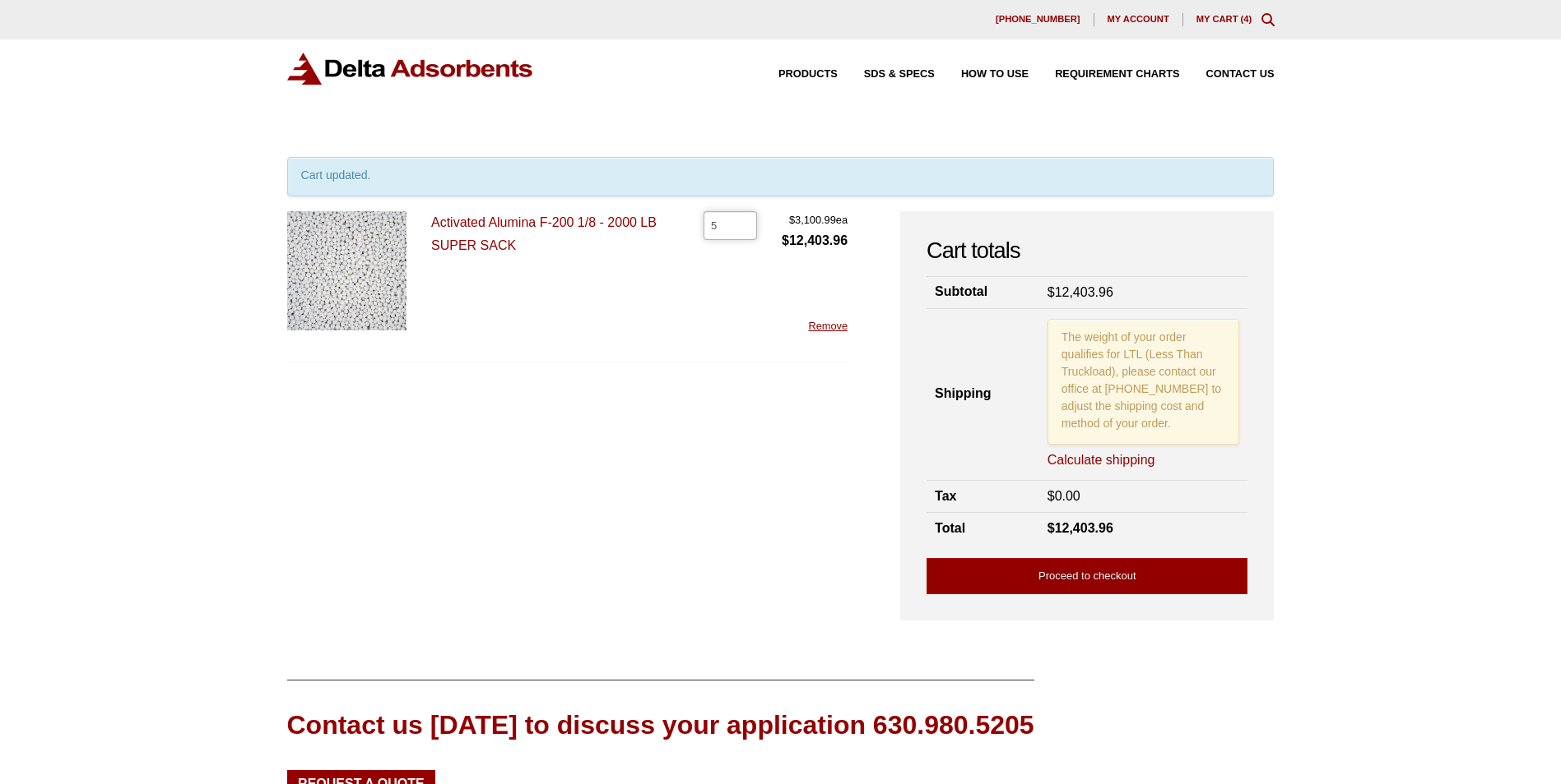
click at [741, 224] on input "5" at bounding box center [730, 225] width 53 height 28
type input "6"
click at [741, 224] on input "6" at bounding box center [730, 225] width 53 height 28
click at [1088, 579] on link "Proceed to checkout" at bounding box center [1087, 577] width 321 height 37
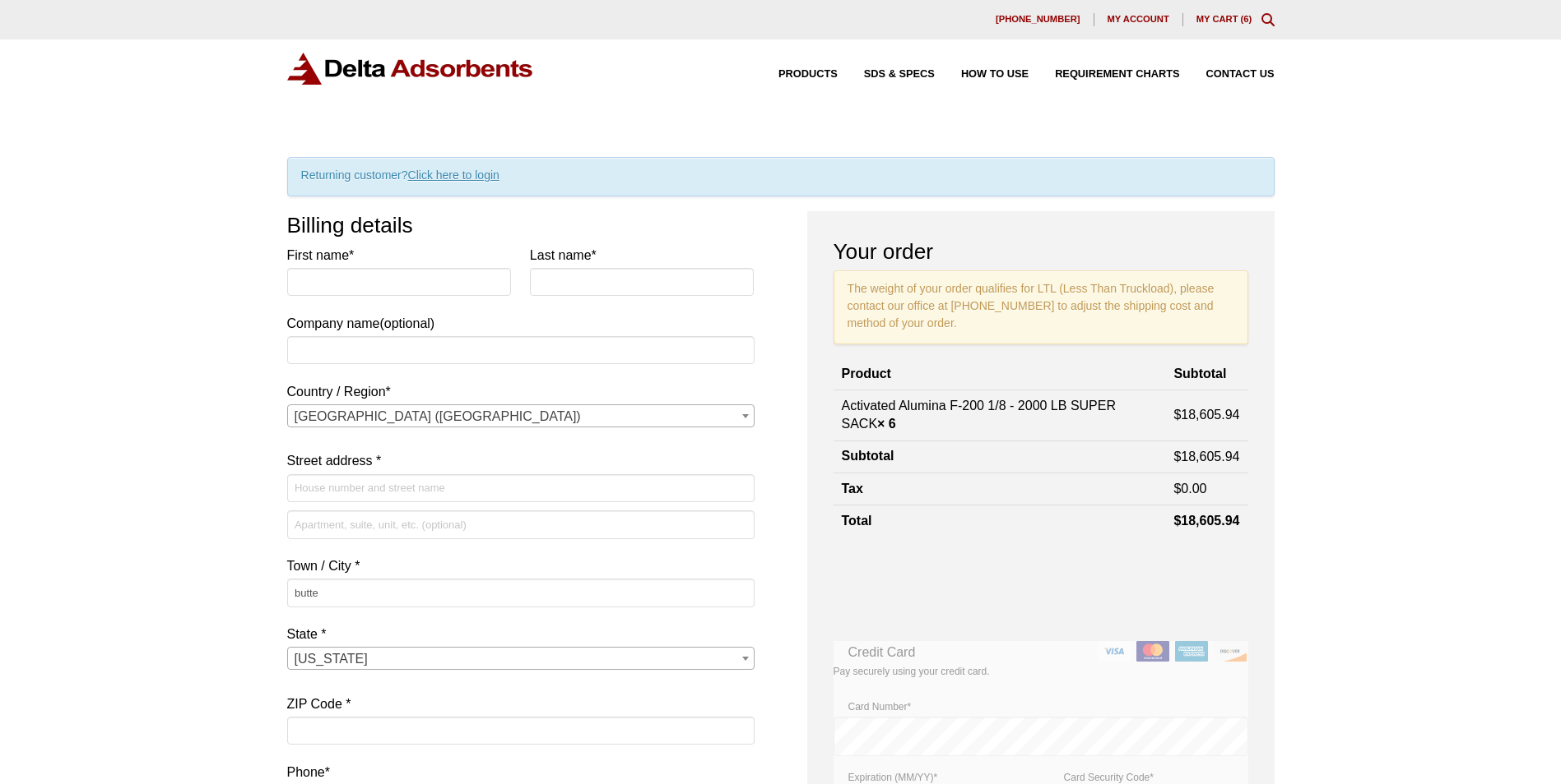
select select "MT"
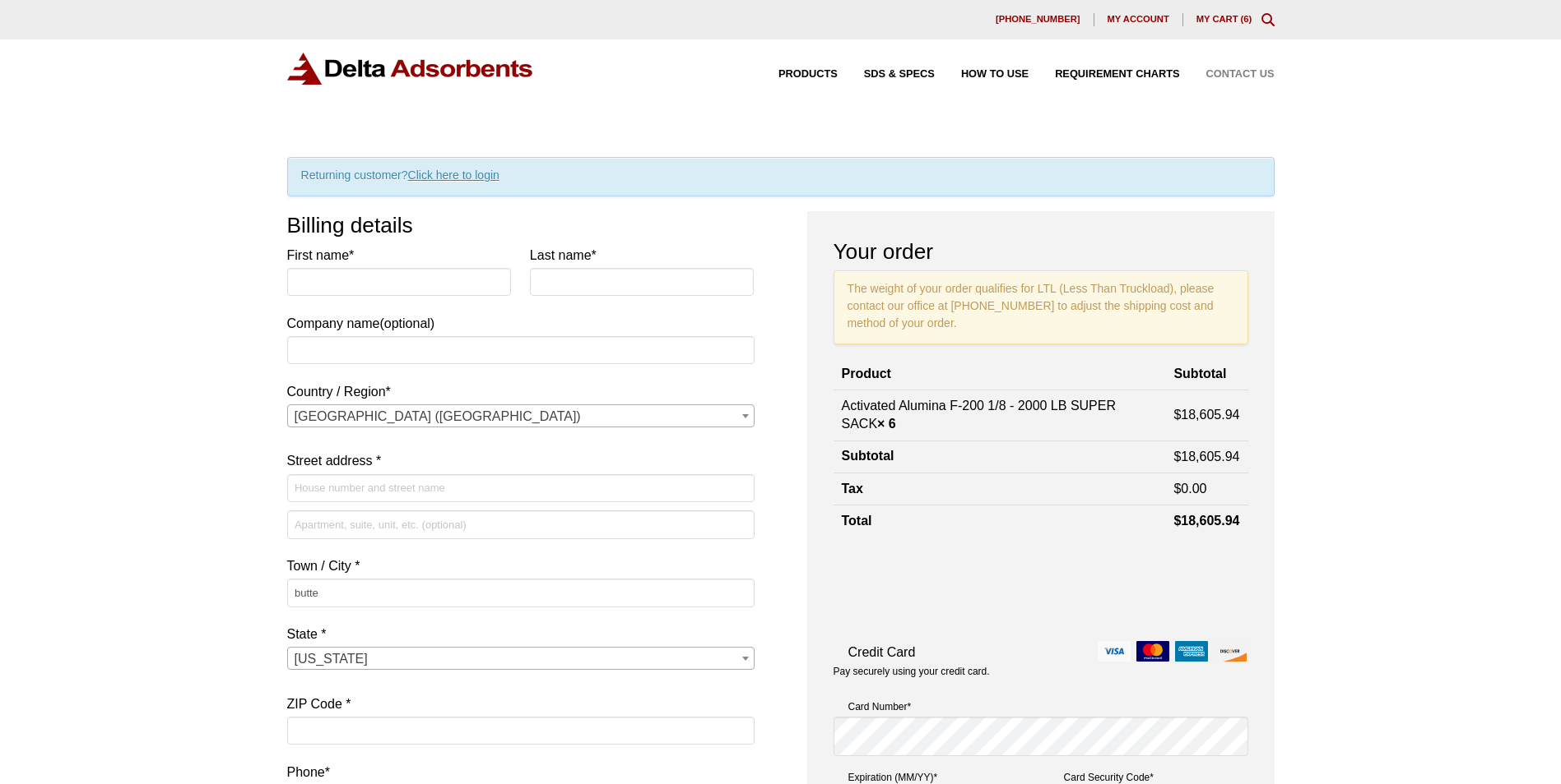
click at [1229, 74] on span "Contact Us" at bounding box center [1240, 74] width 68 height 11
